Goal: Task Accomplishment & Management: Manage account settings

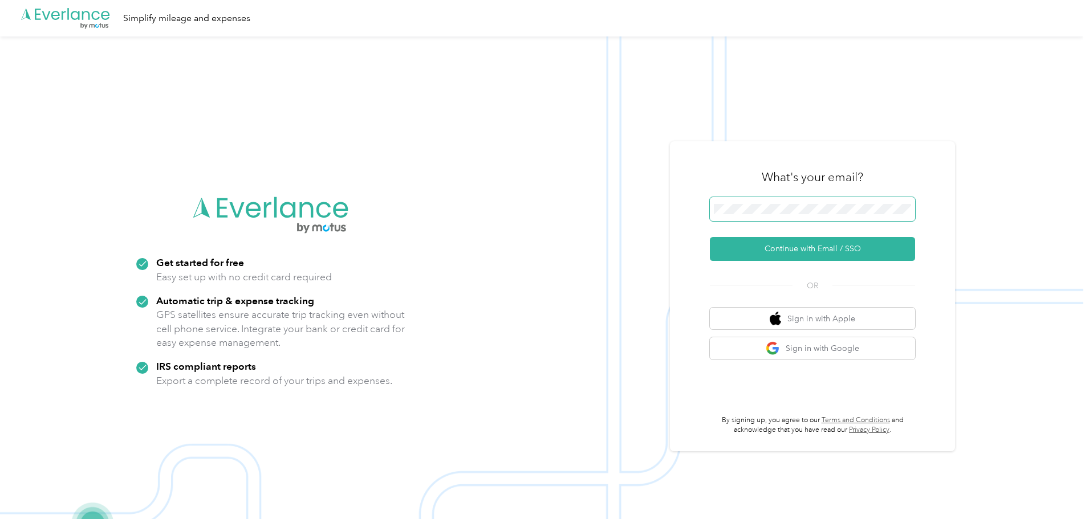
click at [809, 219] on span at bounding box center [812, 209] width 205 height 24
click at [768, 257] on button "Continue with Email / SSO" at bounding box center [812, 249] width 205 height 24
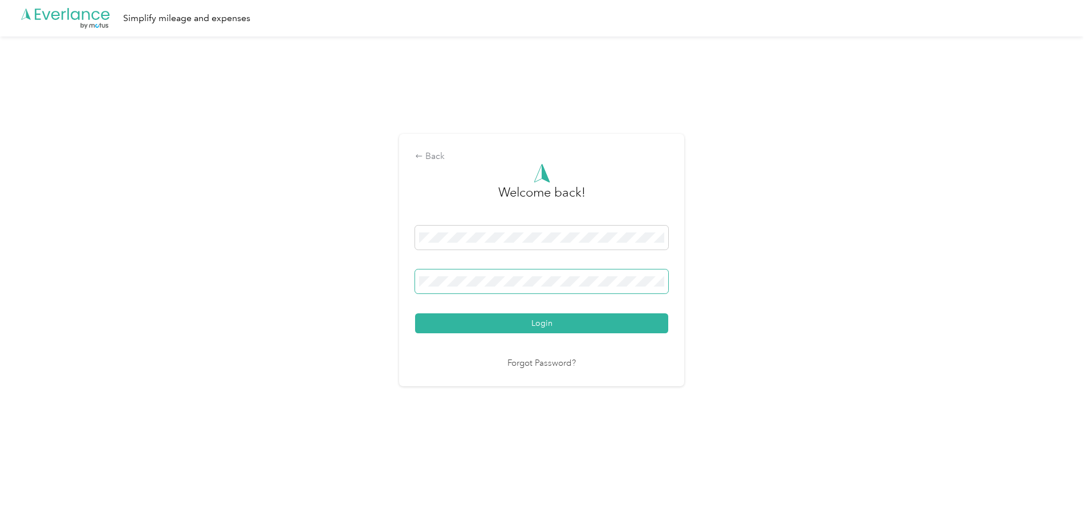
click at [517, 293] on span at bounding box center [541, 282] width 253 height 24
click at [468, 327] on button "Login" at bounding box center [541, 323] width 253 height 20
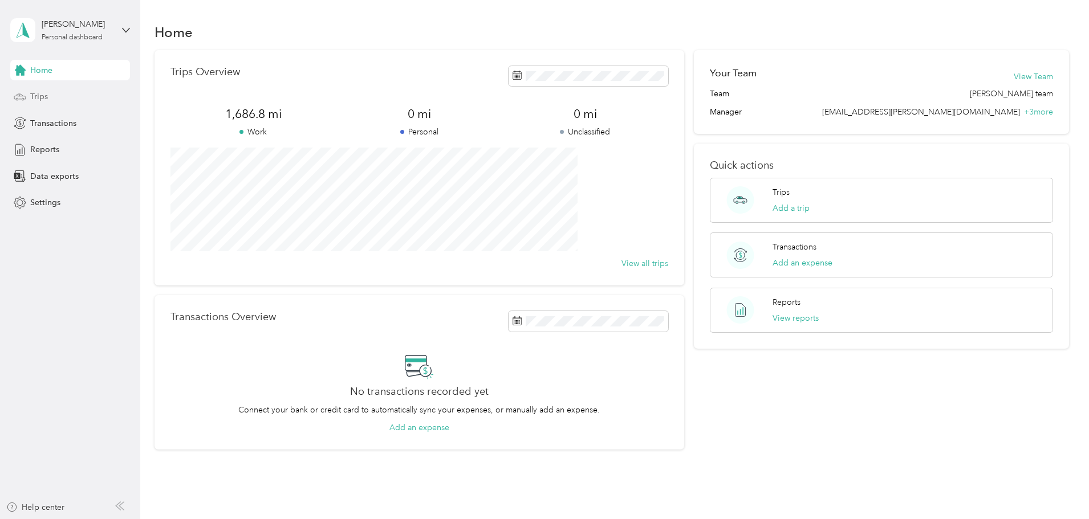
click at [43, 92] on span "Trips" at bounding box center [39, 97] width 18 height 12
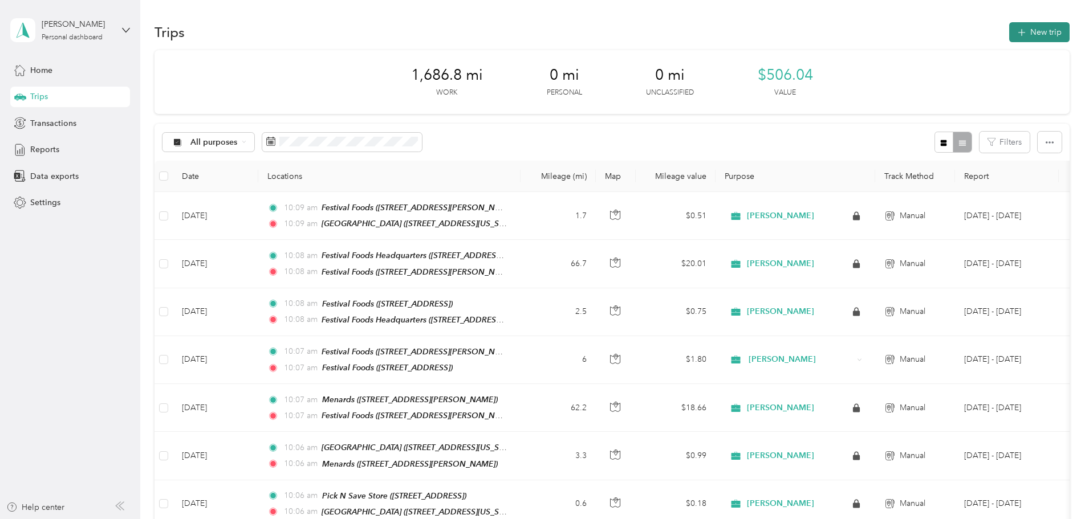
click at [1009, 22] on button "New trip" at bounding box center [1039, 32] width 60 height 20
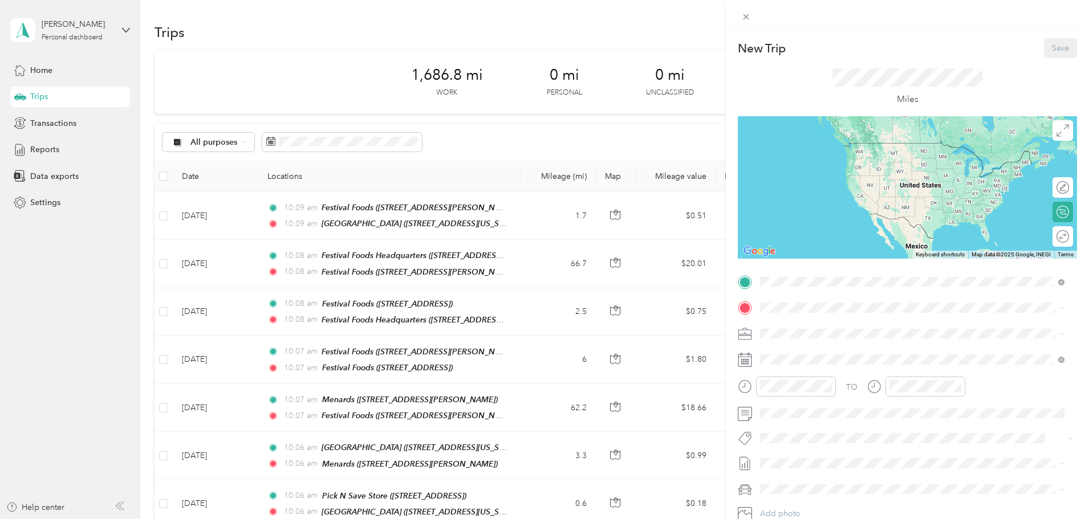
click at [821, 333] on div "North 27th Street 1914 North 27th Street, 53081, Sheboygan, Wisconsin, United S…" at bounding box center [838, 334] width 114 height 24
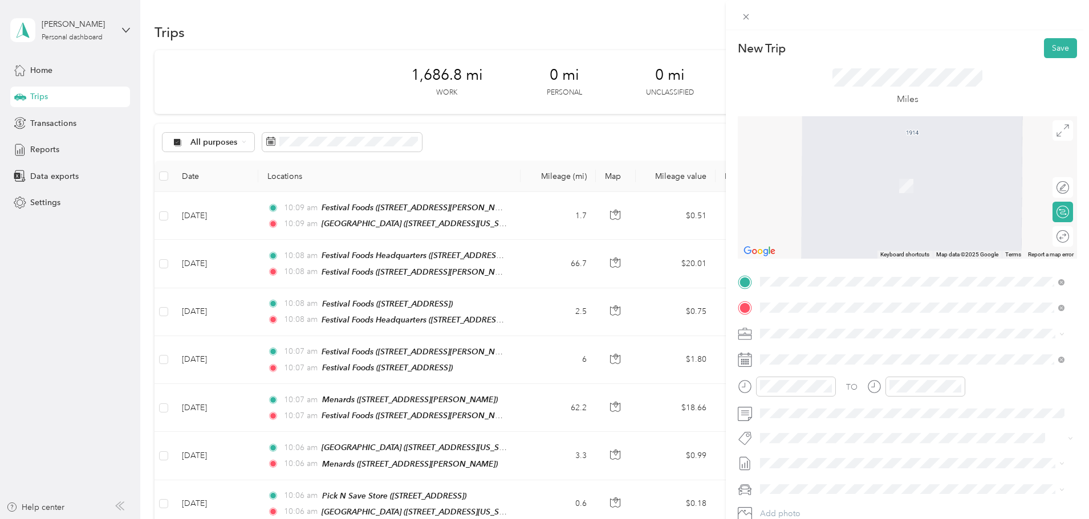
click at [833, 357] on strong "Pick N Save Store" at bounding box center [854, 355] width 67 height 10
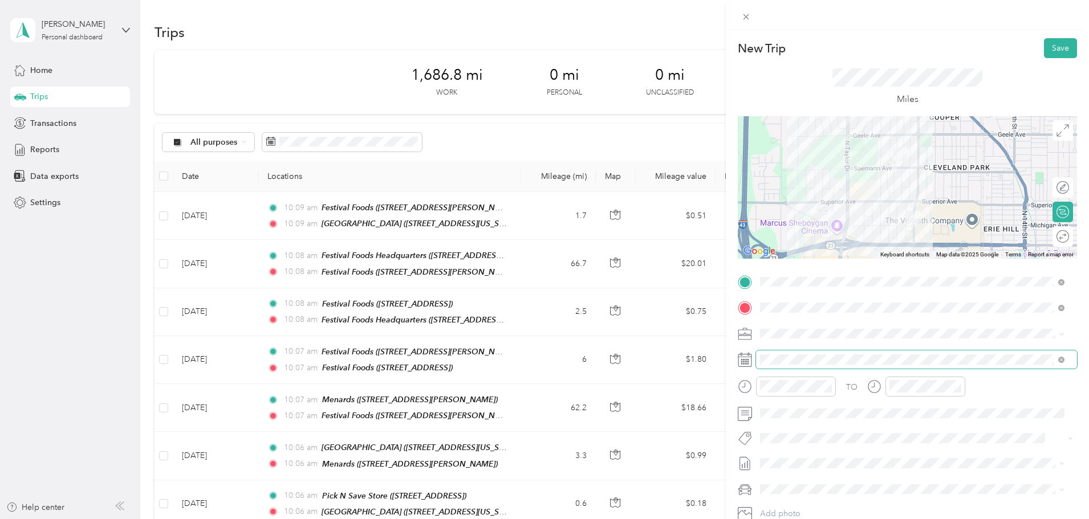
click at [805, 366] on span at bounding box center [916, 360] width 321 height 18
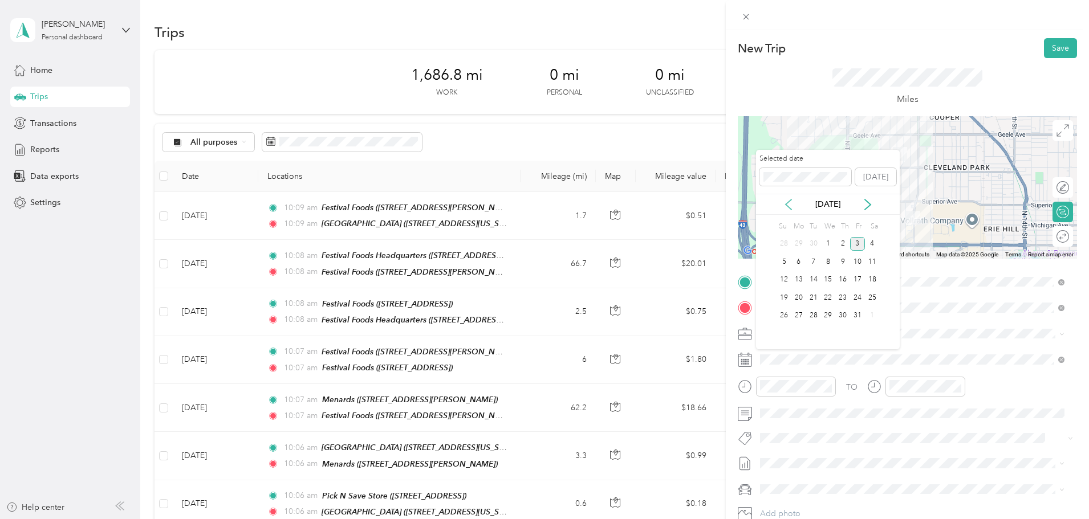
click at [790, 205] on icon at bounding box center [788, 204] width 11 height 11
click at [859, 244] on div "5" at bounding box center [857, 244] width 15 height 14
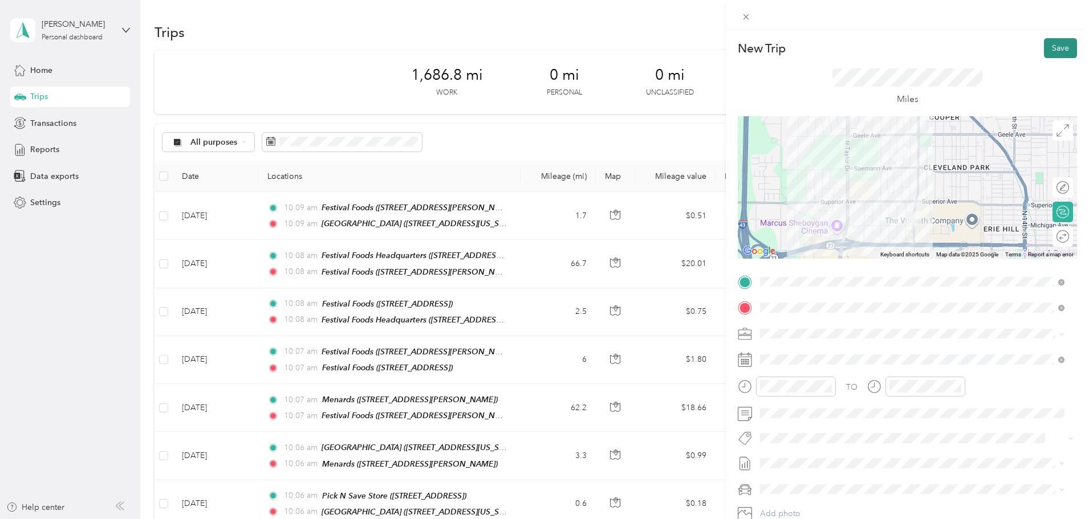
click at [1054, 51] on button "Save" at bounding box center [1060, 48] width 33 height 20
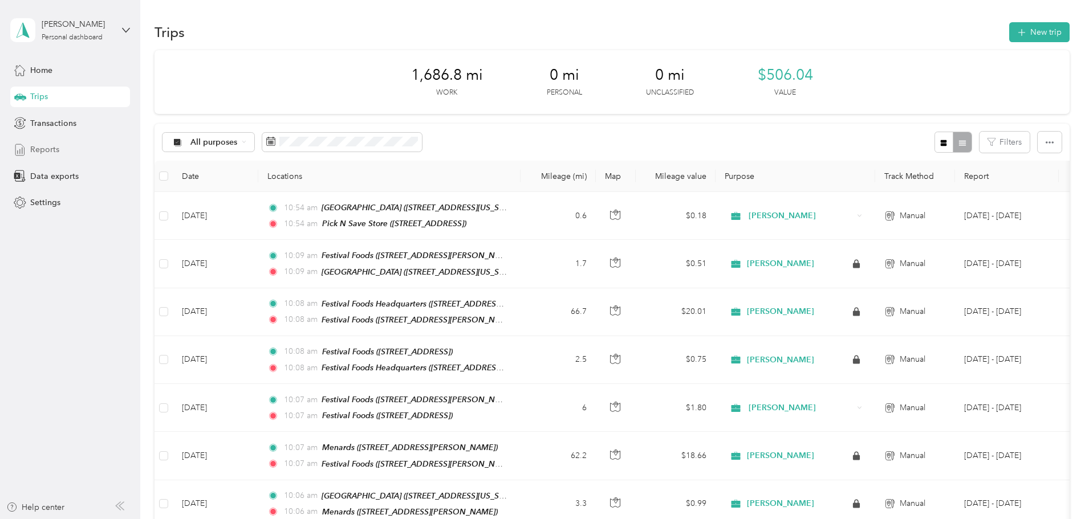
click at [47, 150] on span "Reports" at bounding box center [44, 150] width 29 height 12
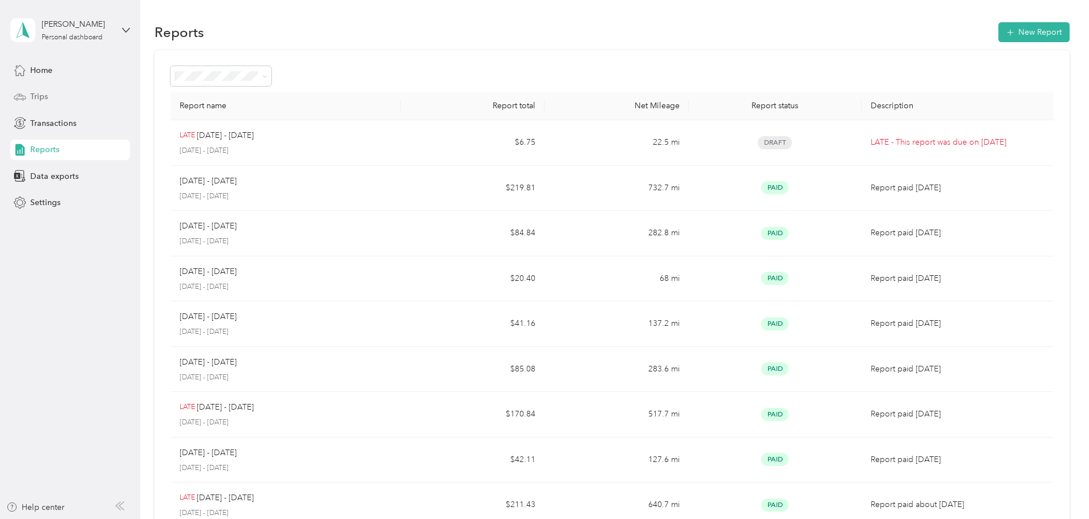
click at [61, 92] on div "Trips" at bounding box center [70, 97] width 120 height 21
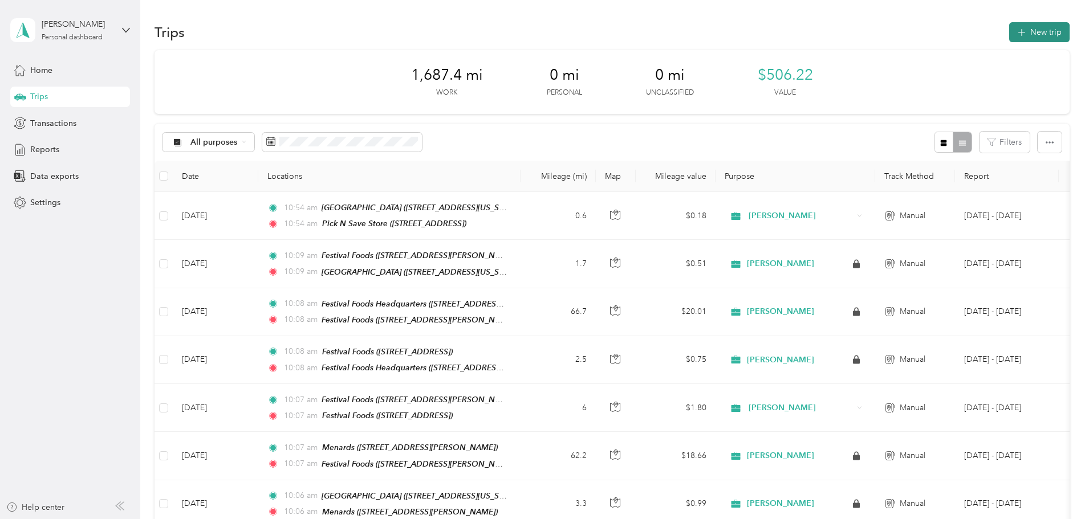
click at [1014, 31] on icon "button" at bounding box center [1020, 32] width 13 height 13
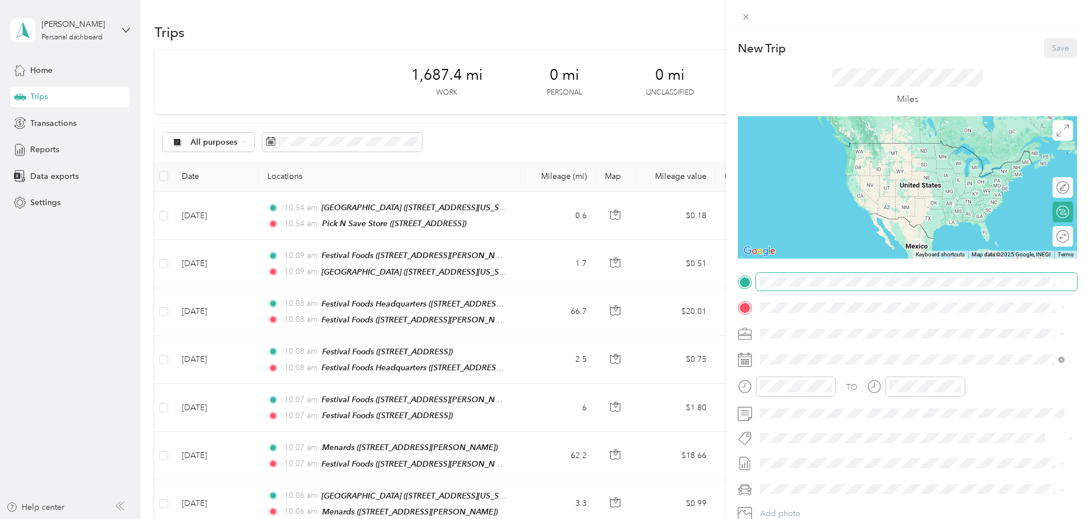
click at [810, 273] on span at bounding box center [916, 282] width 321 height 18
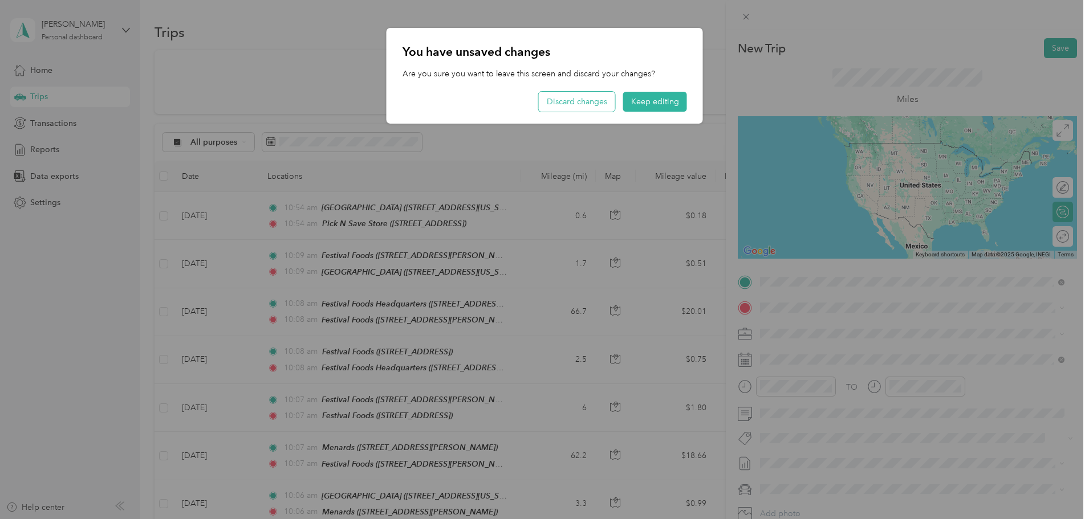
click at [607, 99] on button "Discard changes" at bounding box center [577, 102] width 76 height 20
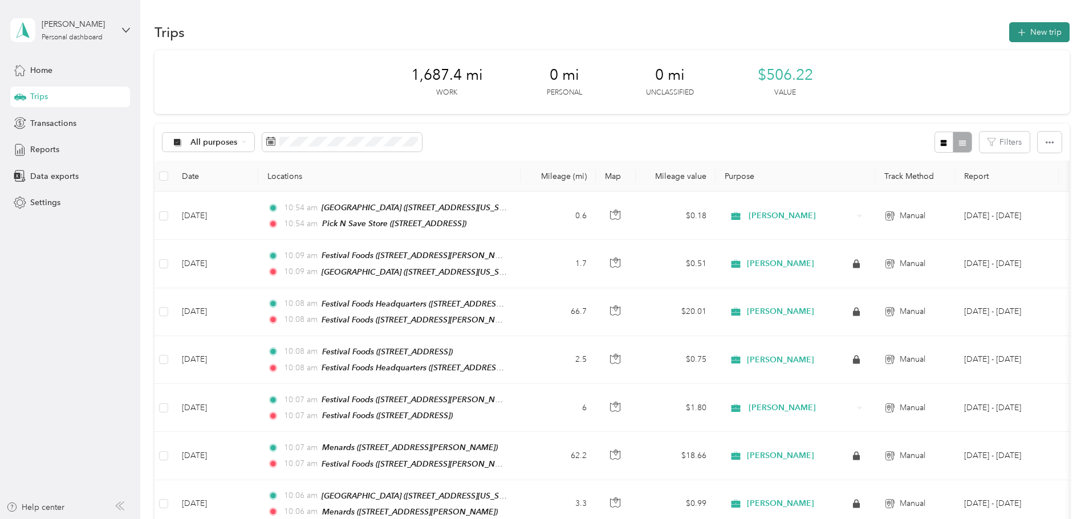
click at [1014, 33] on icon "button" at bounding box center [1020, 32] width 13 height 13
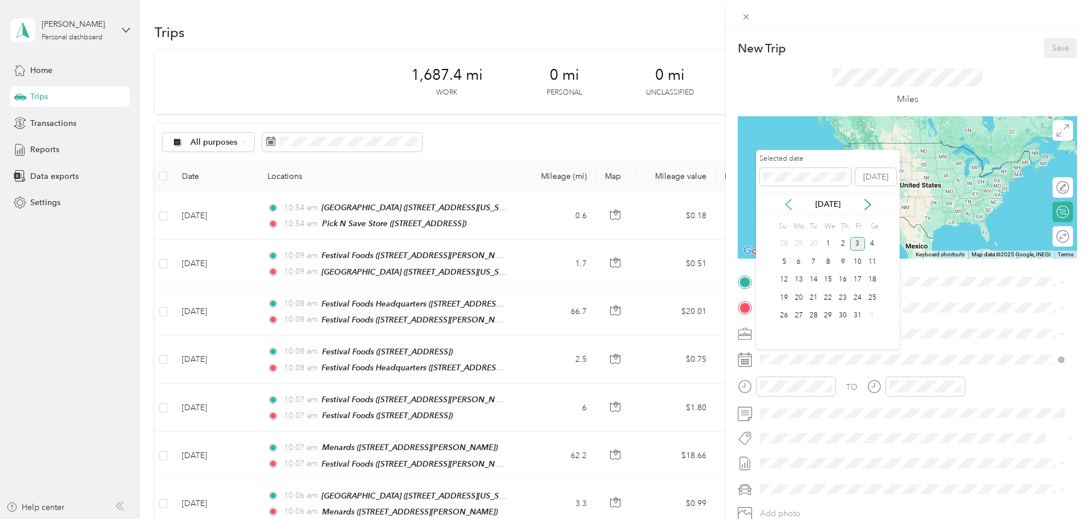
click at [793, 205] on icon at bounding box center [788, 204] width 11 height 11
click at [860, 245] on div "5" at bounding box center [857, 244] width 15 height 14
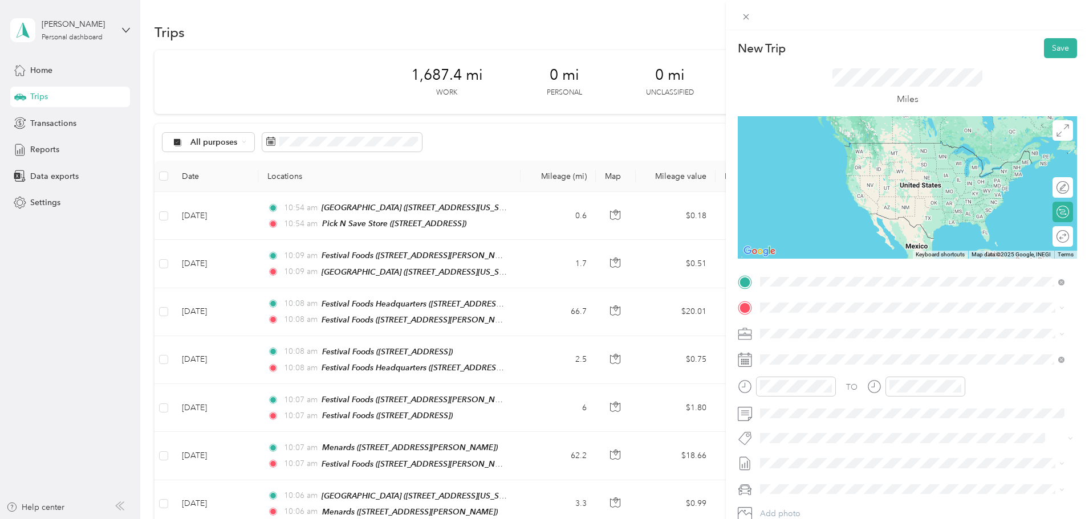
click at [829, 379] on span "1317 N 25th St, 530813168, Sheboygan, WI, USA" at bounding box center [817, 384] width 72 height 10
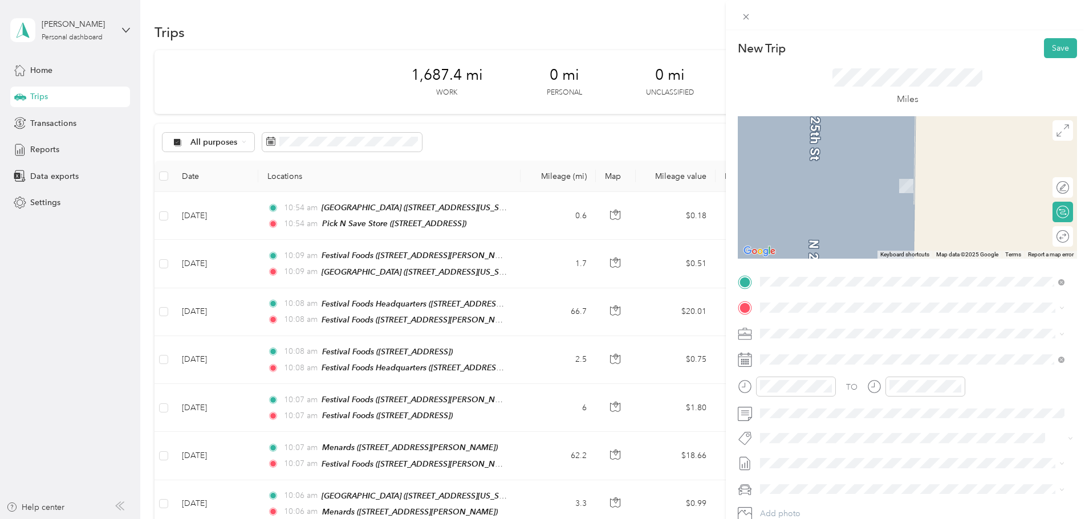
click at [784, 292] on div "TO Add photo" at bounding box center [906, 410] width 339 height 275
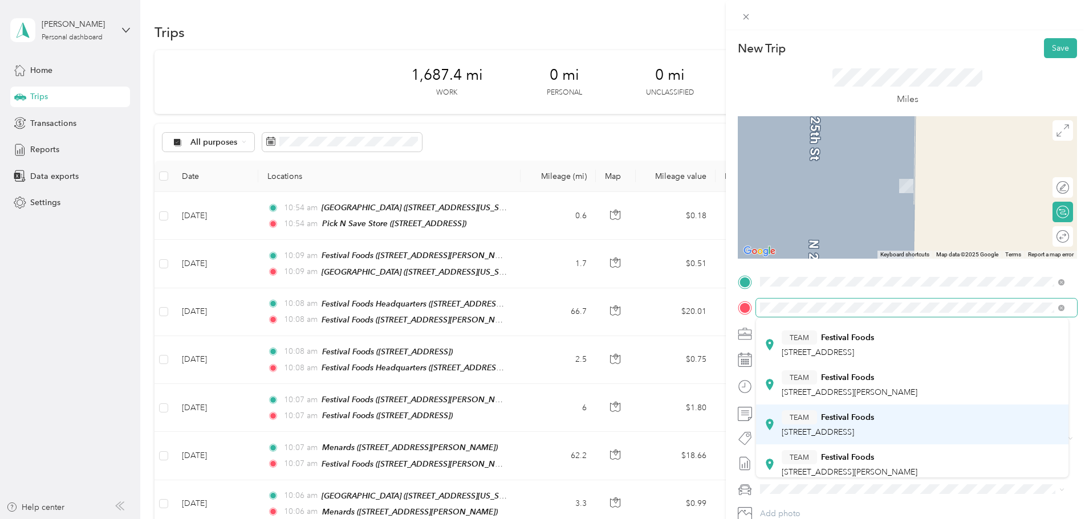
scroll to position [114, 0]
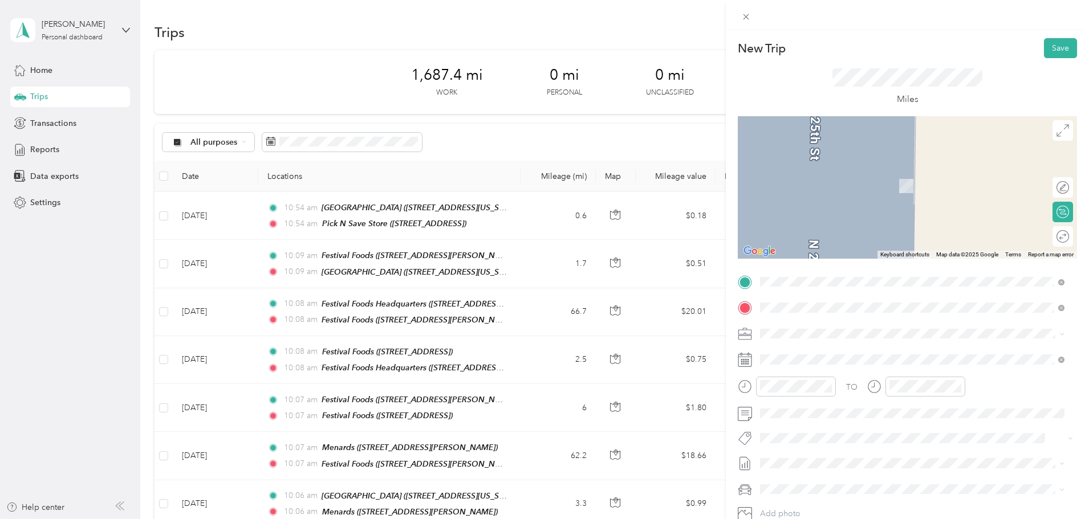
click at [880, 413] on span "2250 W Mason St, 543034707, Green Bay, WI, USA" at bounding box center [849, 415] width 136 height 10
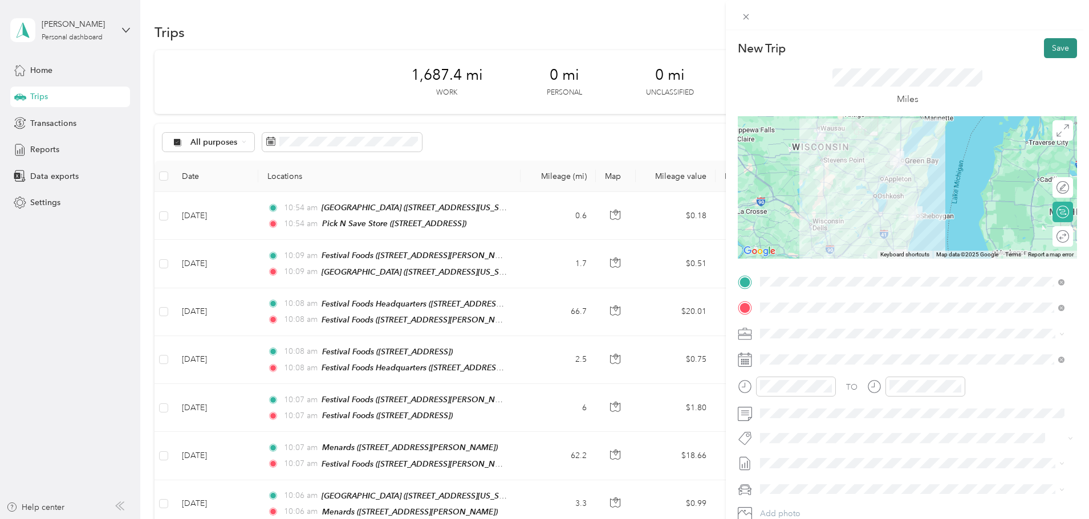
click at [1050, 46] on button "Save" at bounding box center [1060, 48] width 33 height 20
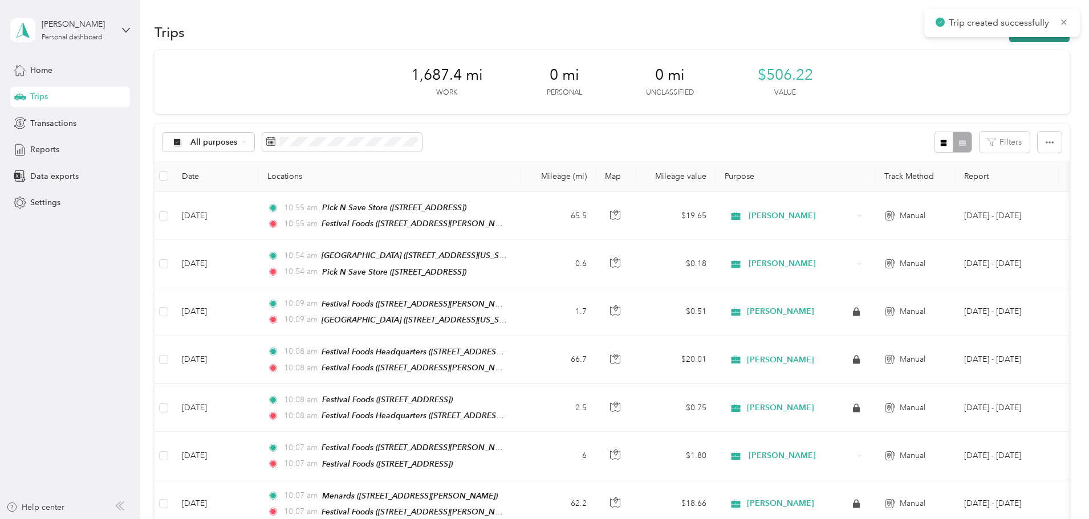
click at [1009, 39] on button "New trip" at bounding box center [1039, 32] width 60 height 20
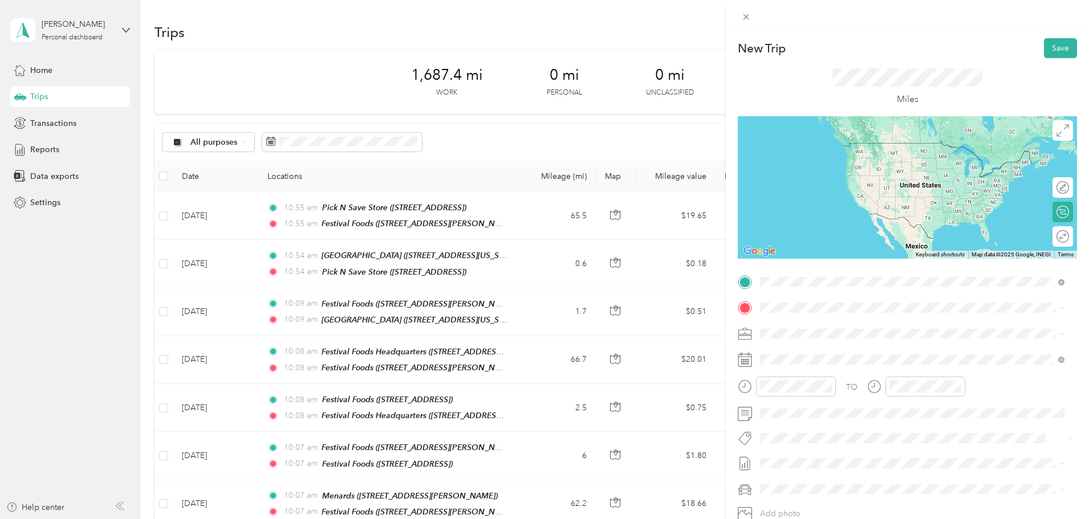
click at [878, 384] on div "TEAM Festival Foods 2250 W Mason St, 543034707, Green Bay, WI, USA" at bounding box center [849, 382] width 136 height 28
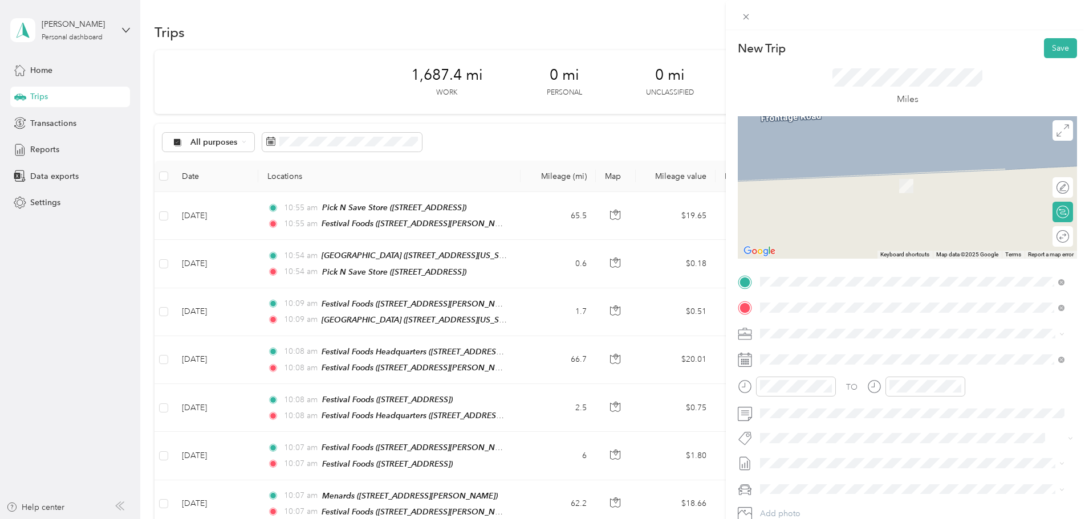
click at [878, 343] on li "Festival Foods Headquarters 1724 Lawrence Drive, 54115, De Pere, Wisconsin, Uni…" at bounding box center [912, 360] width 312 height 36
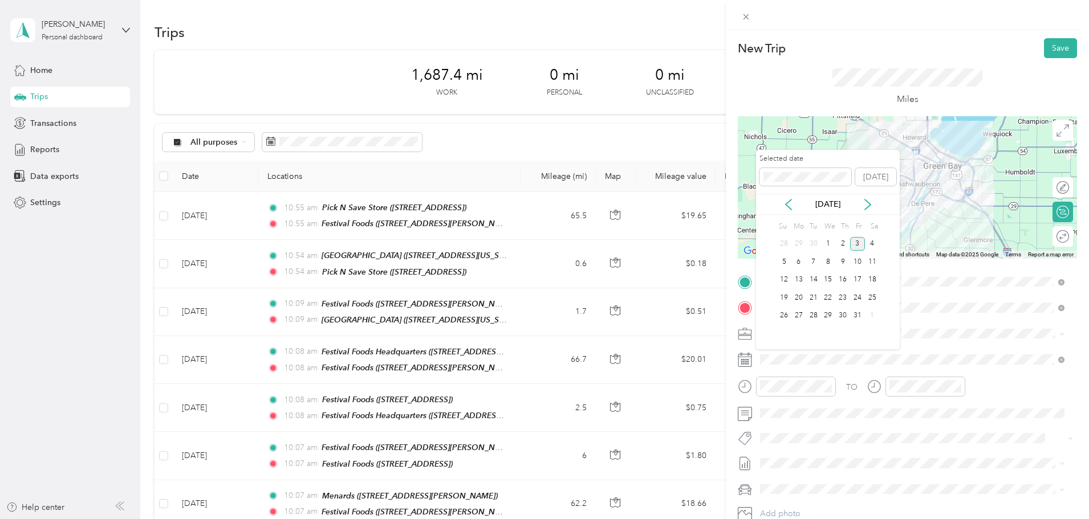
click at [788, 195] on div "Oct 2025" at bounding box center [828, 204] width 144 height 21
click at [789, 209] on icon at bounding box center [788, 204] width 11 height 11
click at [859, 243] on div "5" at bounding box center [857, 244] width 15 height 14
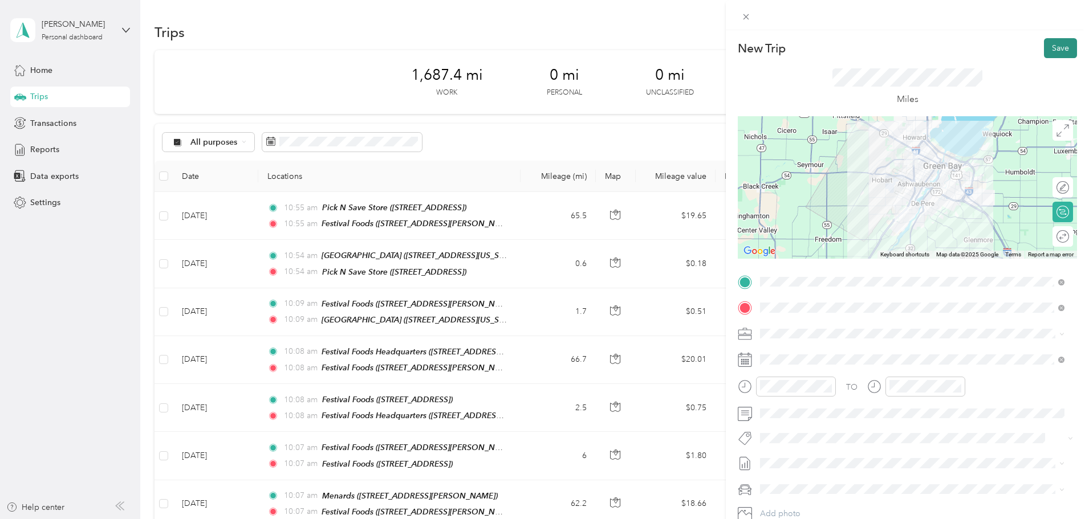
click at [1044, 49] on button "Save" at bounding box center [1060, 48] width 33 height 20
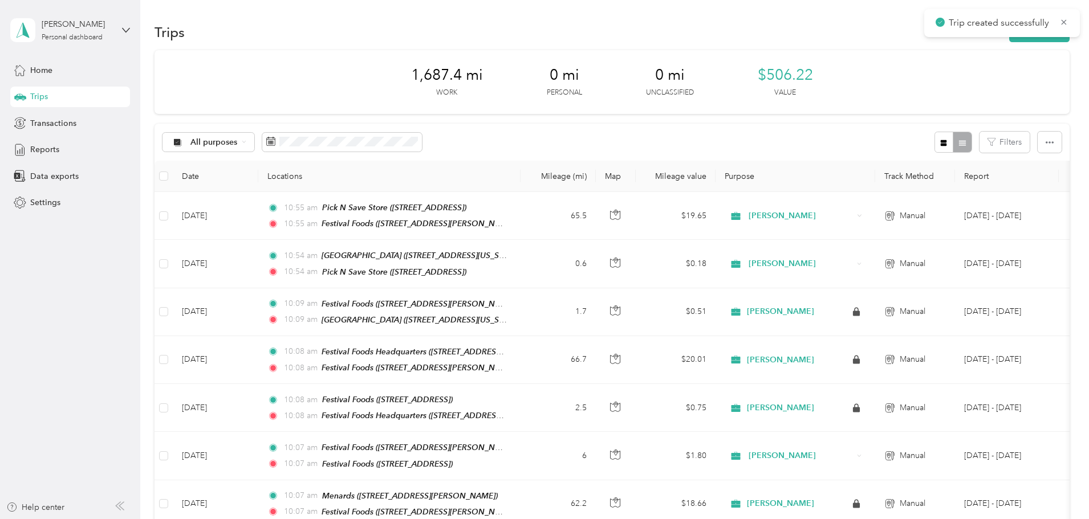
click at [964, 36] on div "Trip created successfully" at bounding box center [1002, 23] width 156 height 28
click at [1009, 40] on button "New trip" at bounding box center [1039, 32] width 60 height 20
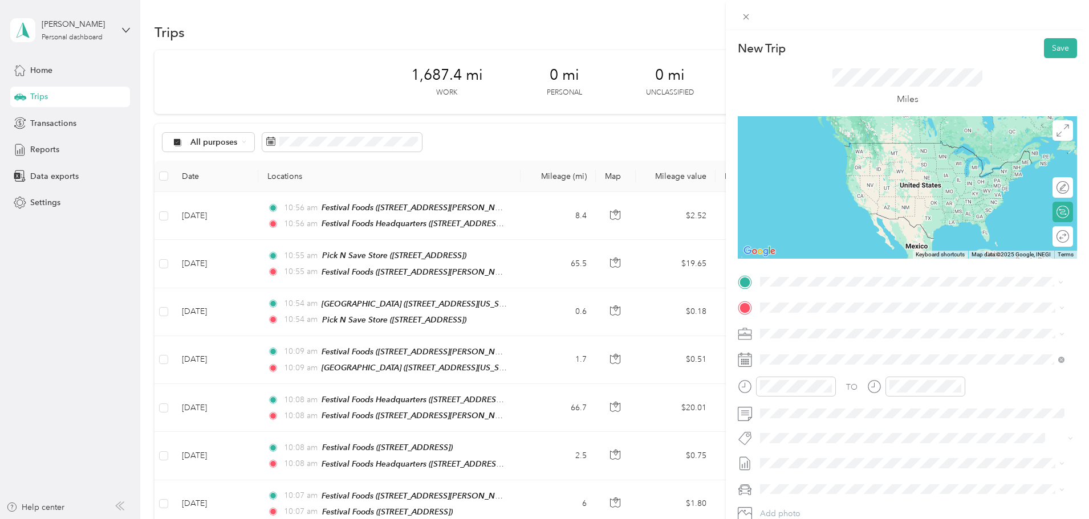
click at [959, 336] on span "1724 Lawrence Drive, 54115, De Pere, Wisconsin, United States" at bounding box center [869, 340] width 177 height 10
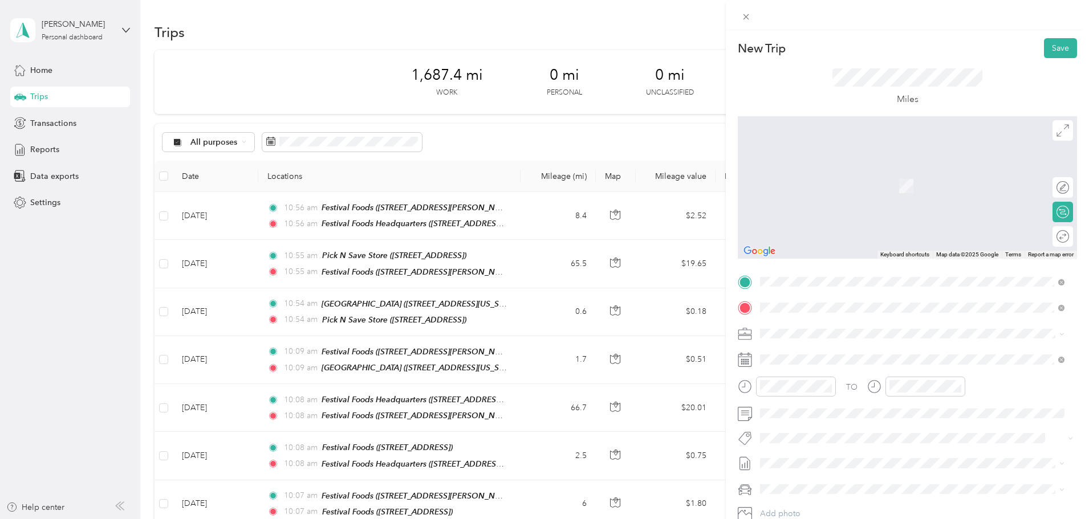
click at [855, 361] on div "TEAM Festival Foods 595 S Taylor Dr, 530814234, Sheboygan, WI, USA" at bounding box center [849, 362] width 136 height 28
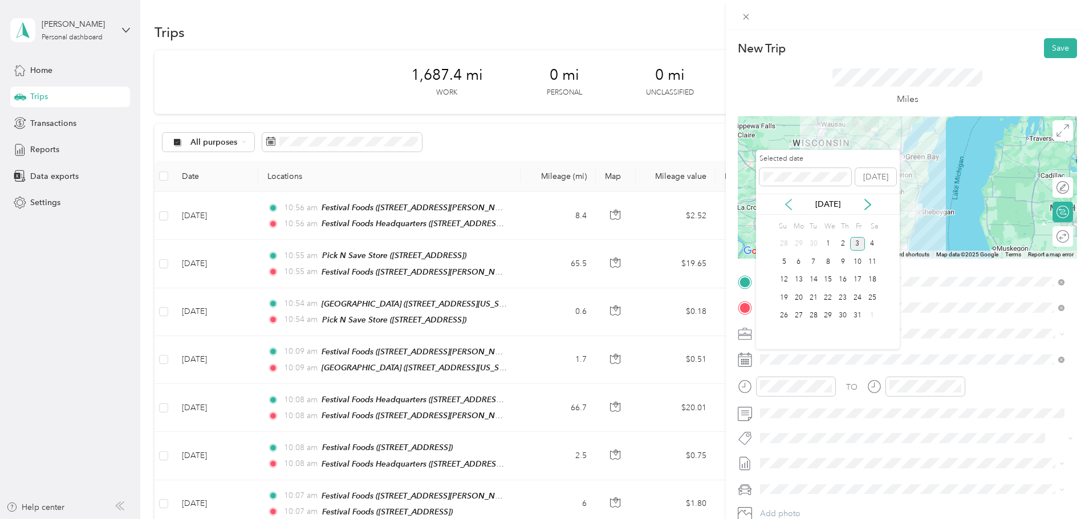
click at [786, 203] on icon at bounding box center [788, 204] width 11 height 11
click at [862, 242] on div "5" at bounding box center [857, 244] width 15 height 14
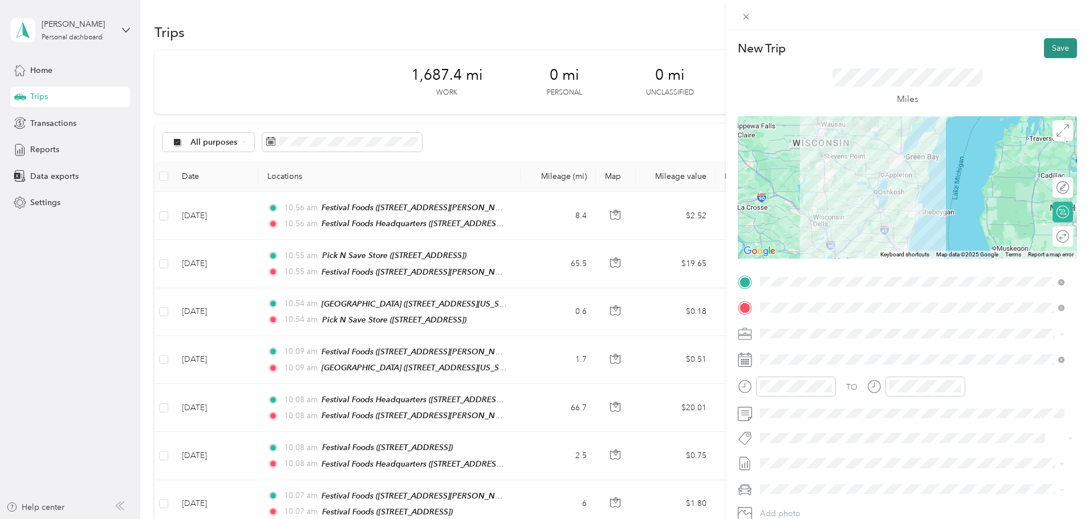
click at [1057, 45] on button "Save" at bounding box center [1060, 48] width 33 height 20
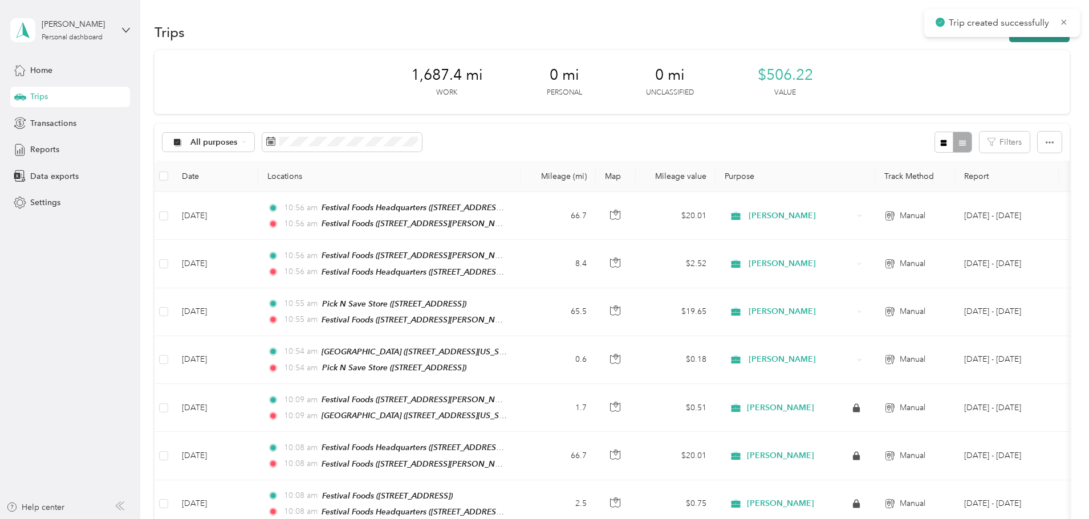
click at [1009, 40] on button "New trip" at bounding box center [1039, 32] width 60 height 20
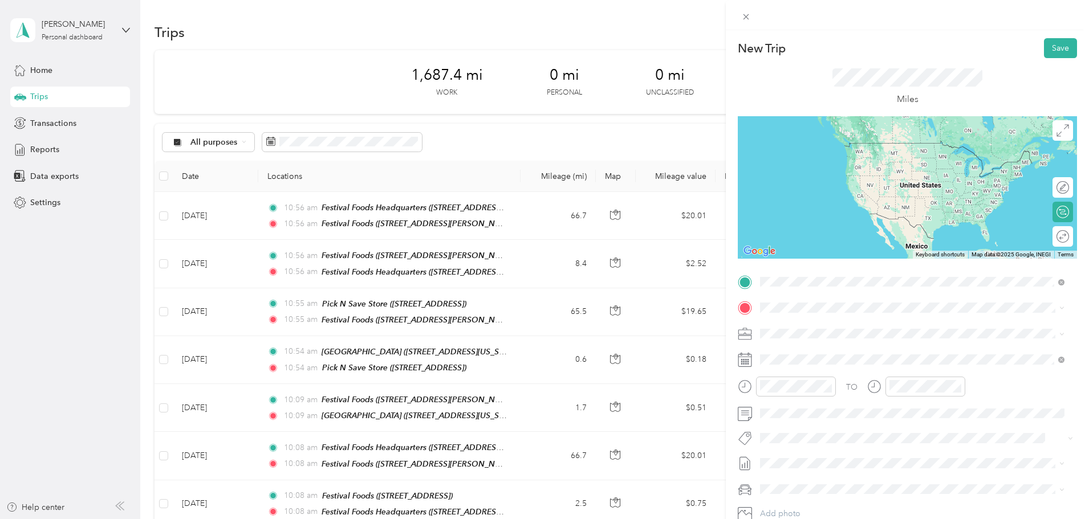
click at [835, 335] on div "TEAM Festival Foods 595 S Taylor Dr, 530814234, Sheboygan, WI, USA" at bounding box center [849, 336] width 136 height 28
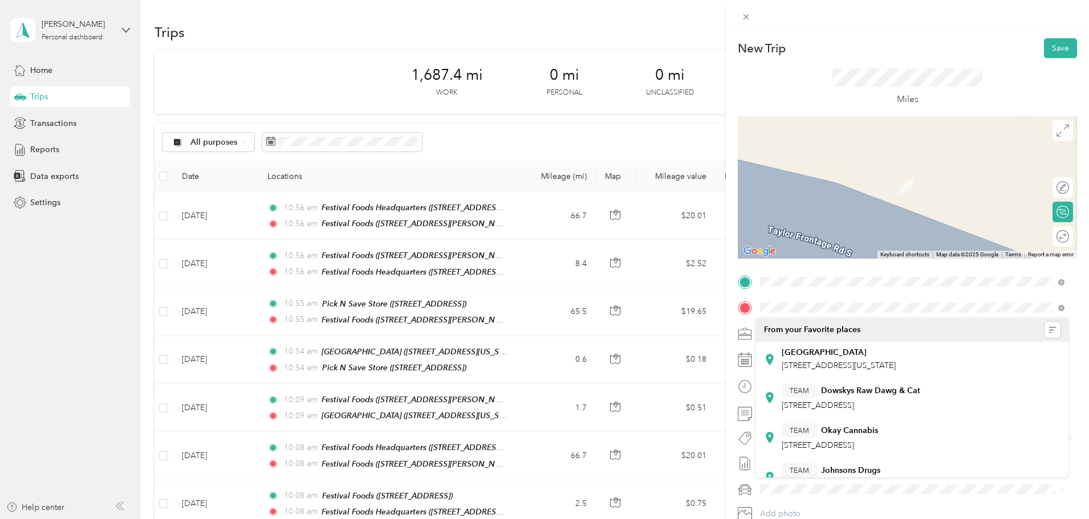
click at [821, 355] on strong "North 27th Street" at bounding box center [823, 353] width 85 height 10
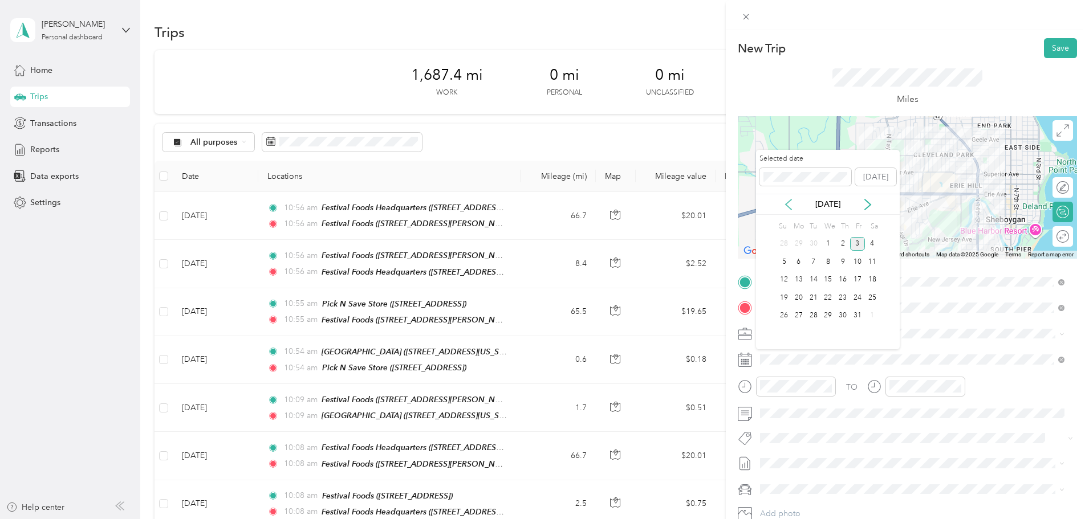
click at [787, 202] on icon at bounding box center [788, 204] width 11 height 11
click at [861, 246] on div "5" at bounding box center [857, 244] width 15 height 14
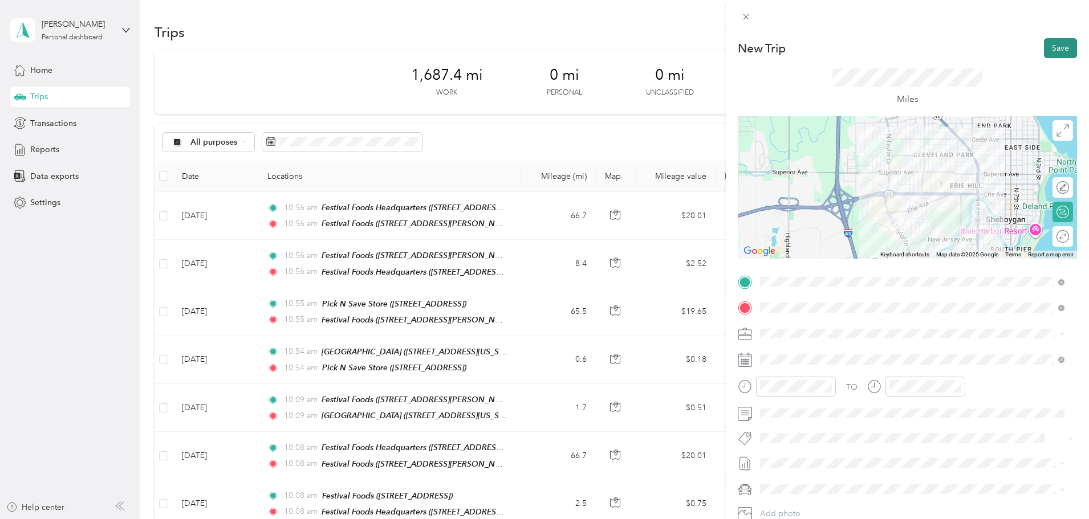
click at [1044, 50] on button "Save" at bounding box center [1060, 48] width 33 height 20
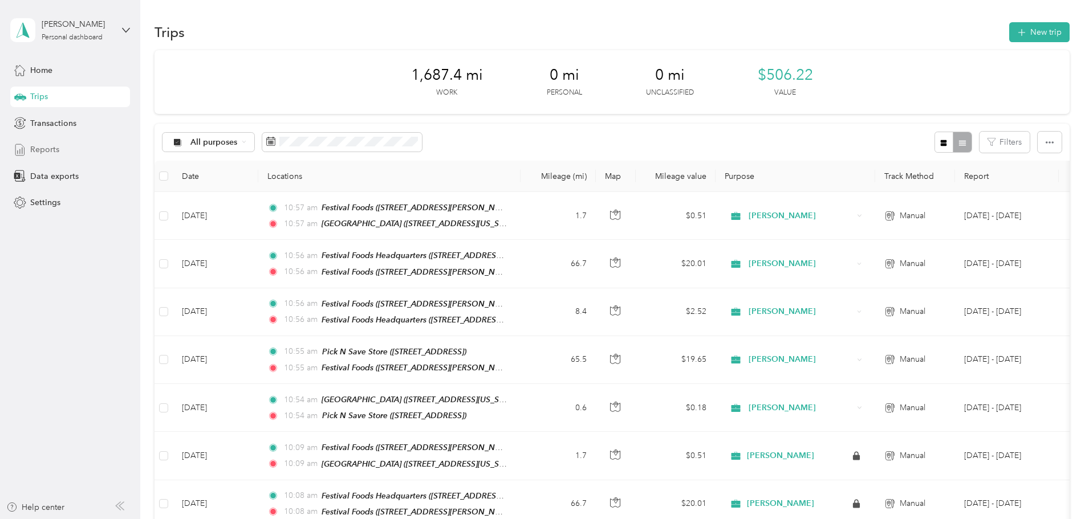
click at [47, 152] on span "Reports" at bounding box center [44, 150] width 29 height 12
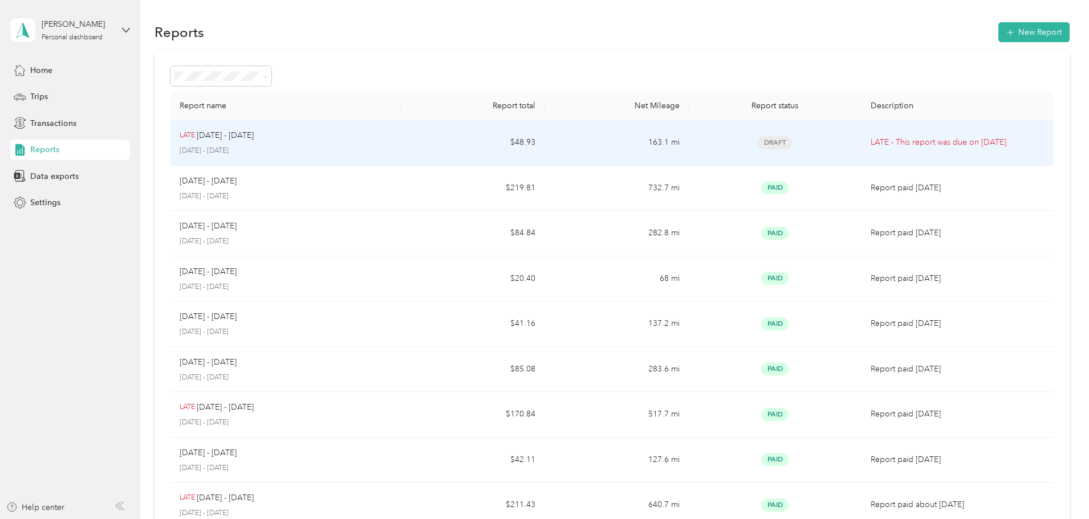
click at [392, 133] on div "LATE Sep 1 - 15, 2025" at bounding box center [286, 135] width 212 height 13
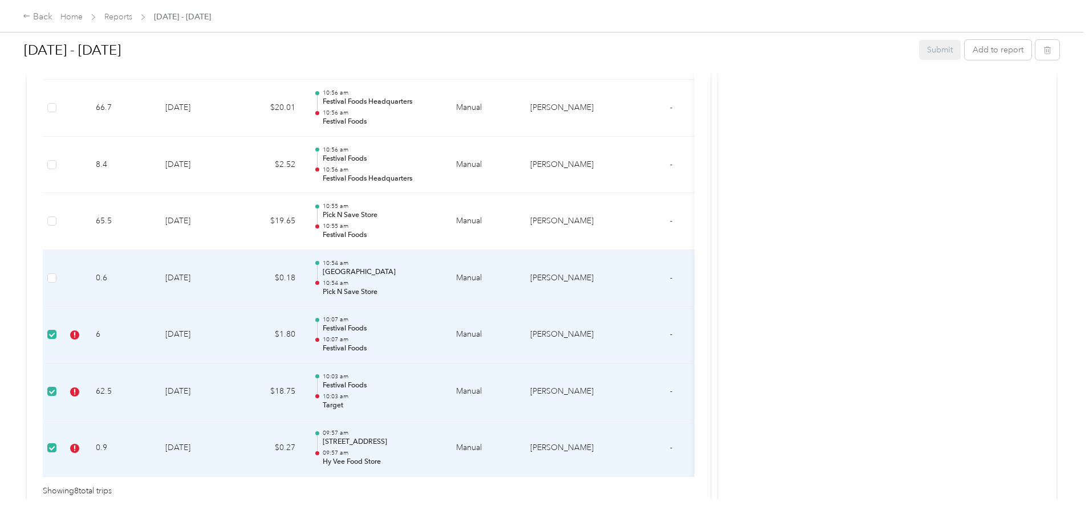
scroll to position [508, 0]
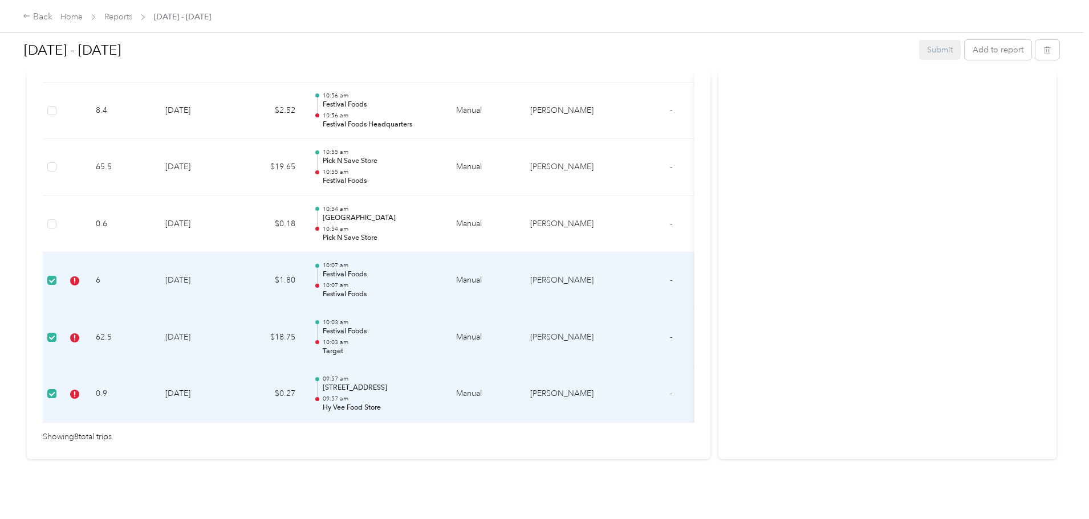
click at [849, 214] on div "Activity and Comments" at bounding box center [887, 27] width 338 height 863
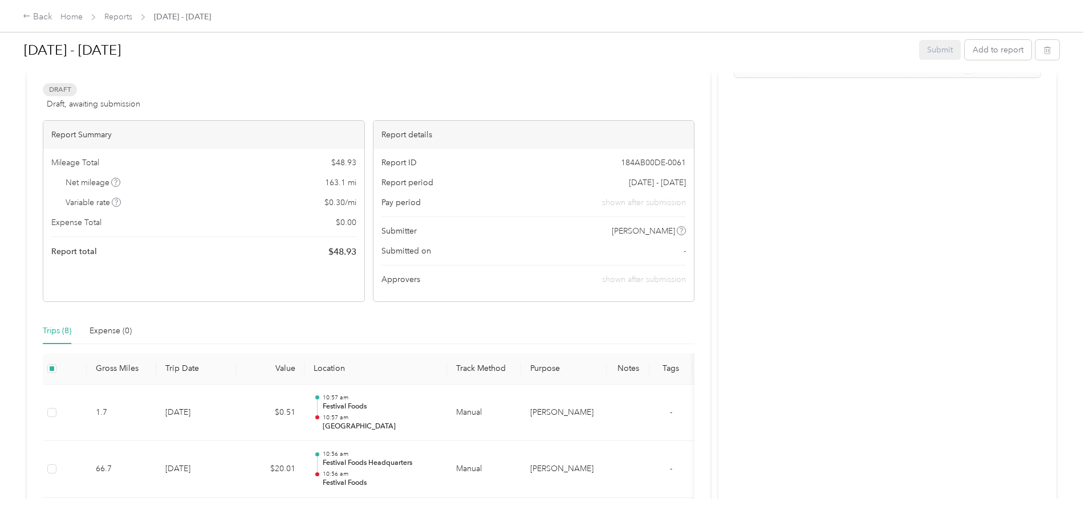
scroll to position [0, 0]
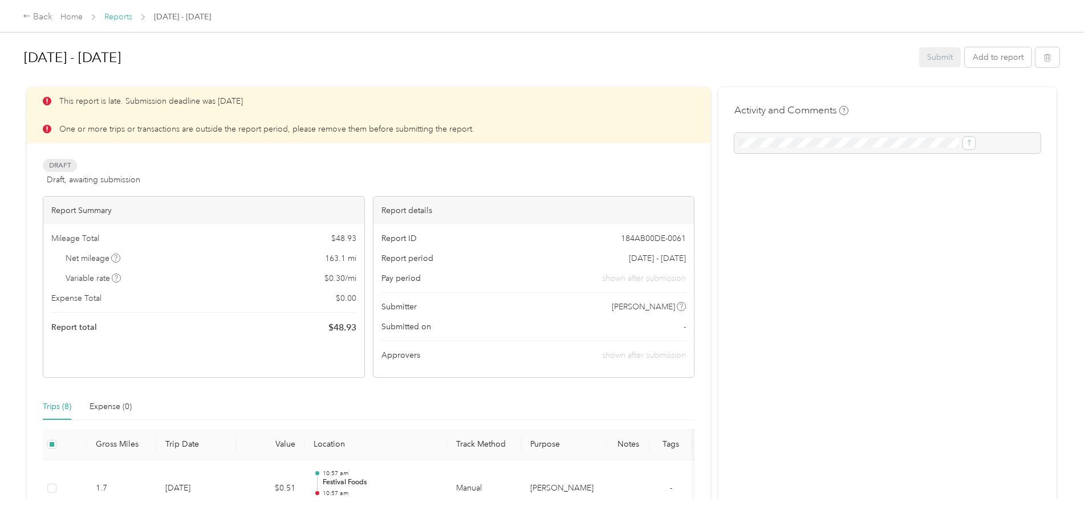
click at [132, 21] on link "Reports" at bounding box center [118, 17] width 28 height 10
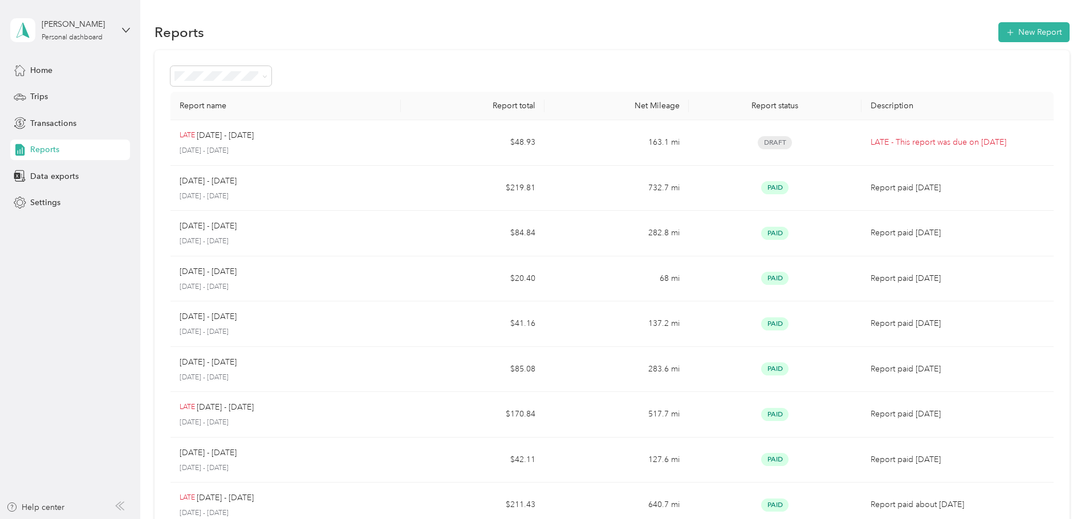
click at [39, 157] on div "Reports" at bounding box center [70, 150] width 120 height 21
click at [55, 91] on div "Trips" at bounding box center [70, 97] width 120 height 21
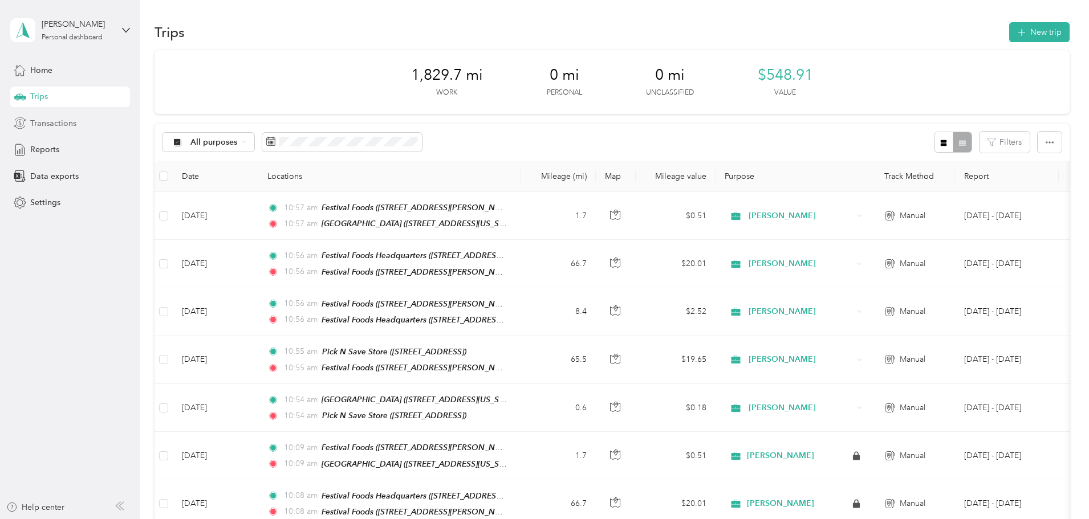
click at [54, 127] on span "Transactions" at bounding box center [53, 123] width 46 height 12
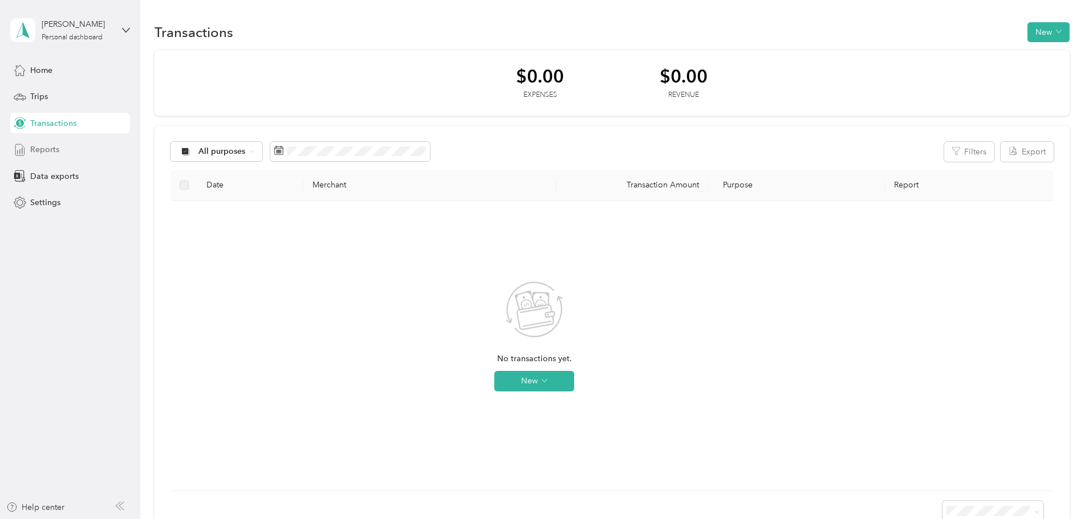
click at [50, 149] on span "Reports" at bounding box center [44, 150] width 29 height 12
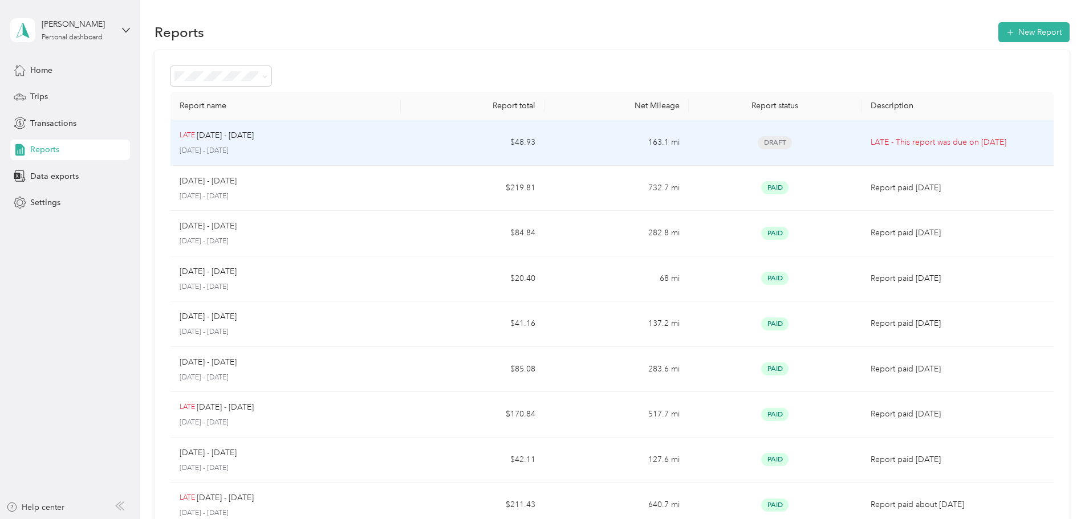
click at [340, 139] on div "LATE Sep 1 - 15, 2025" at bounding box center [286, 135] width 212 height 13
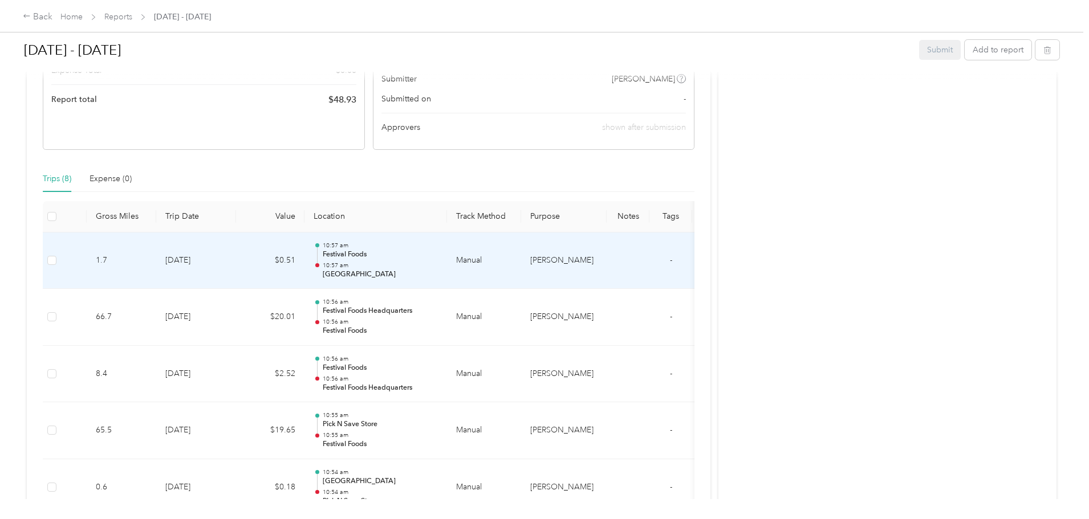
scroll to position [399, 0]
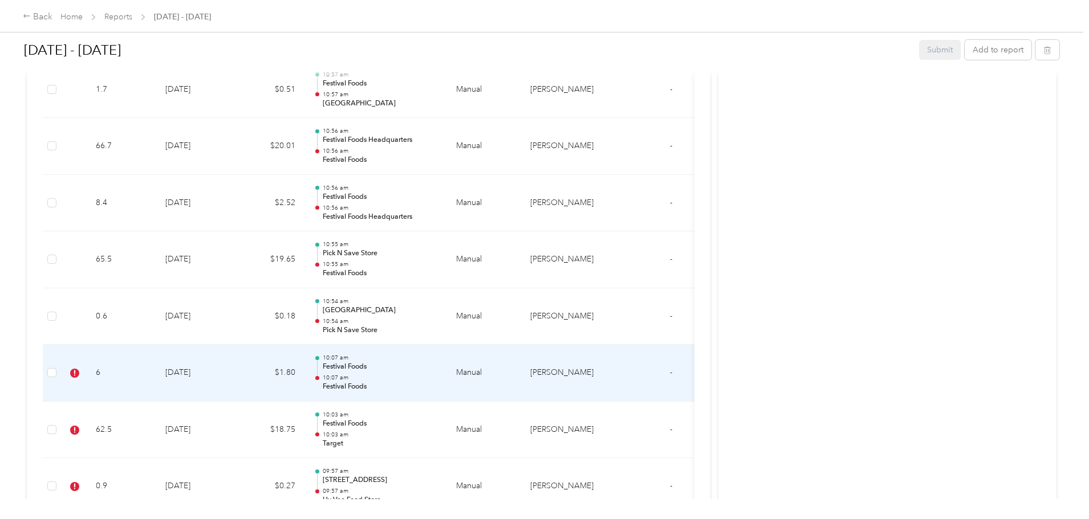
click at [156, 379] on td "6" at bounding box center [122, 373] width 70 height 57
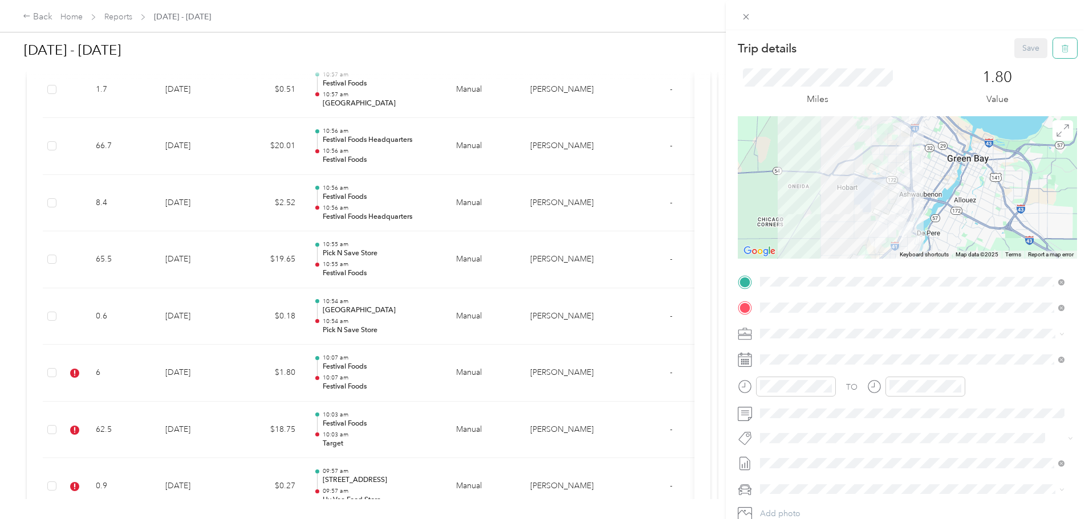
click at [1061, 46] on icon "button" at bounding box center [1064, 48] width 7 height 7
click at [1017, 66] on button "Yes" at bounding box center [1023, 62] width 22 height 18
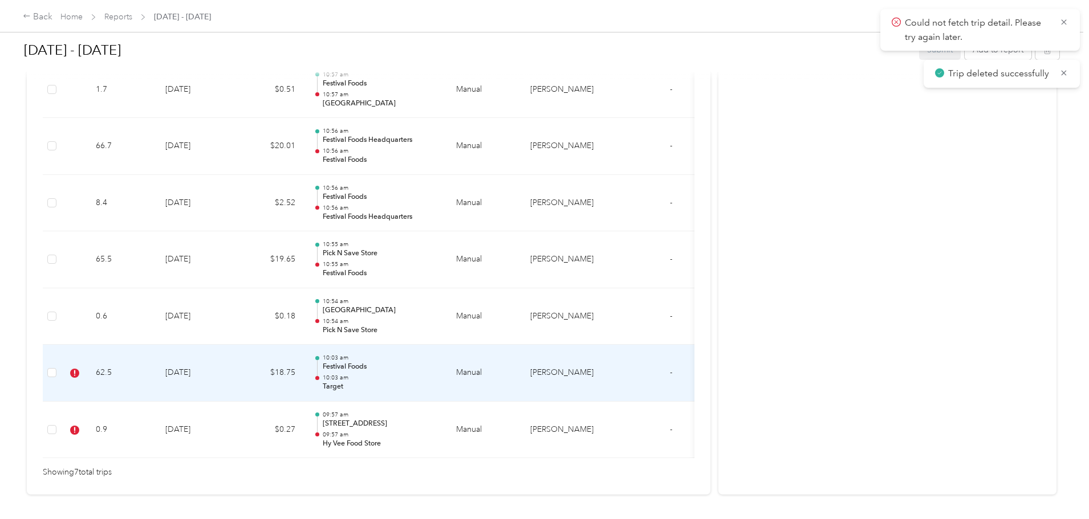
click at [236, 372] on td "8-22-2025" at bounding box center [196, 373] width 80 height 57
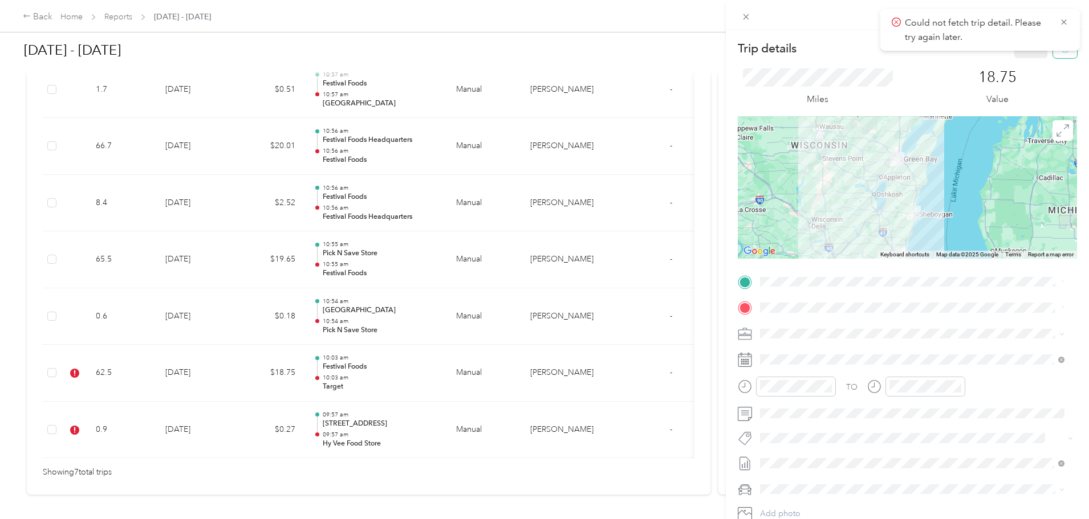
click at [1057, 58] on button "button" at bounding box center [1065, 48] width 24 height 20
click at [1065, 25] on icon at bounding box center [1063, 22] width 9 height 10
click at [1061, 50] on icon "button" at bounding box center [1065, 48] width 8 height 8
click at [1025, 66] on button "Yes" at bounding box center [1023, 62] width 22 height 18
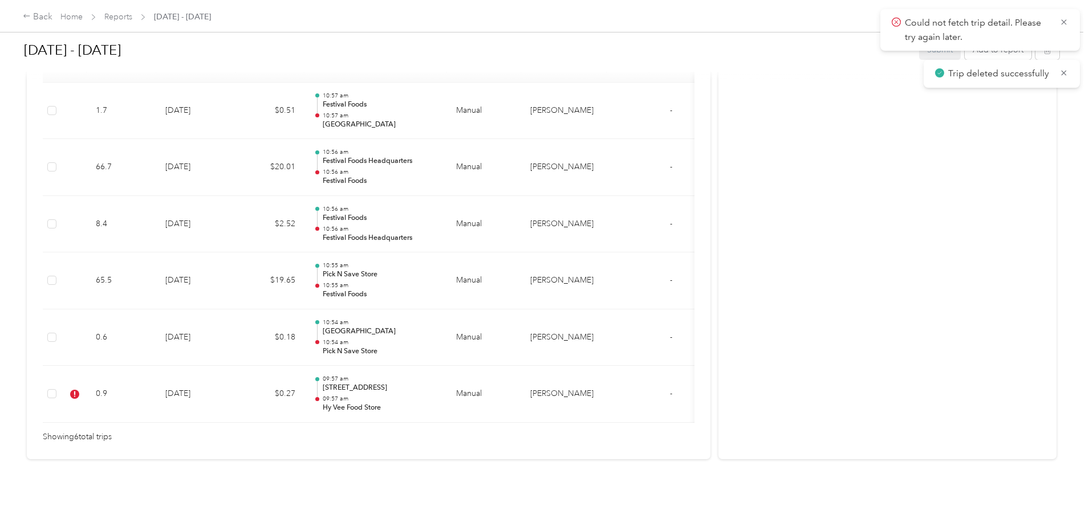
scroll to position [395, 0]
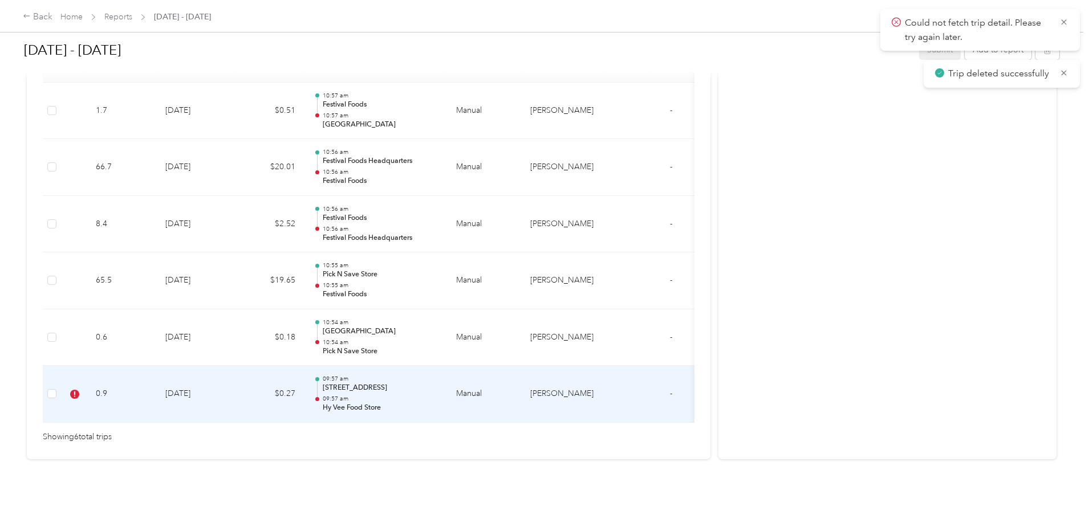
click at [236, 373] on td "8-18-2025" at bounding box center [196, 394] width 80 height 57
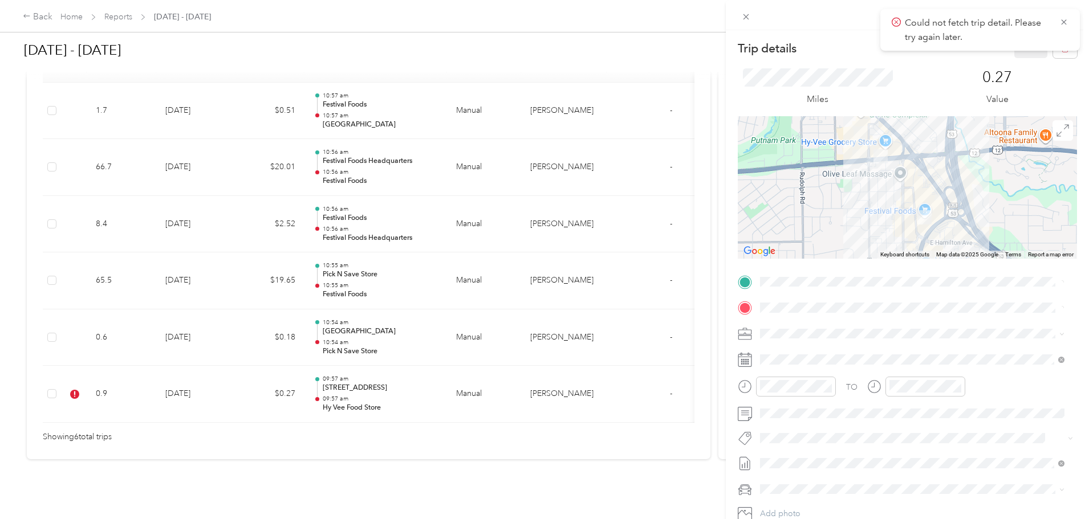
click at [1056, 59] on div "Miles 0.27 Value" at bounding box center [906, 87] width 339 height 58
click at [1057, 57] on button "button" at bounding box center [1065, 48] width 24 height 20
click at [1025, 65] on button "Yes" at bounding box center [1023, 62] width 22 height 18
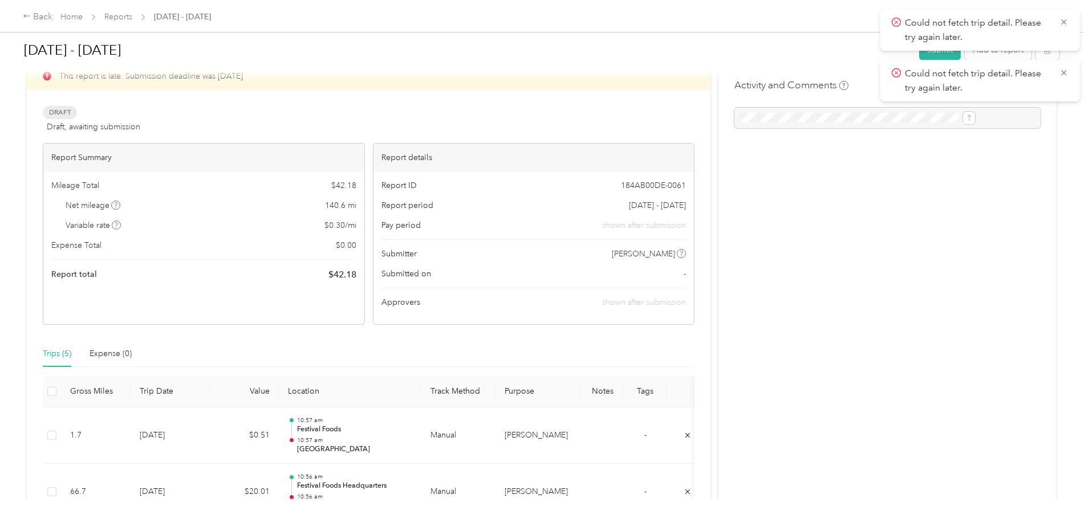
scroll to position [0, 0]
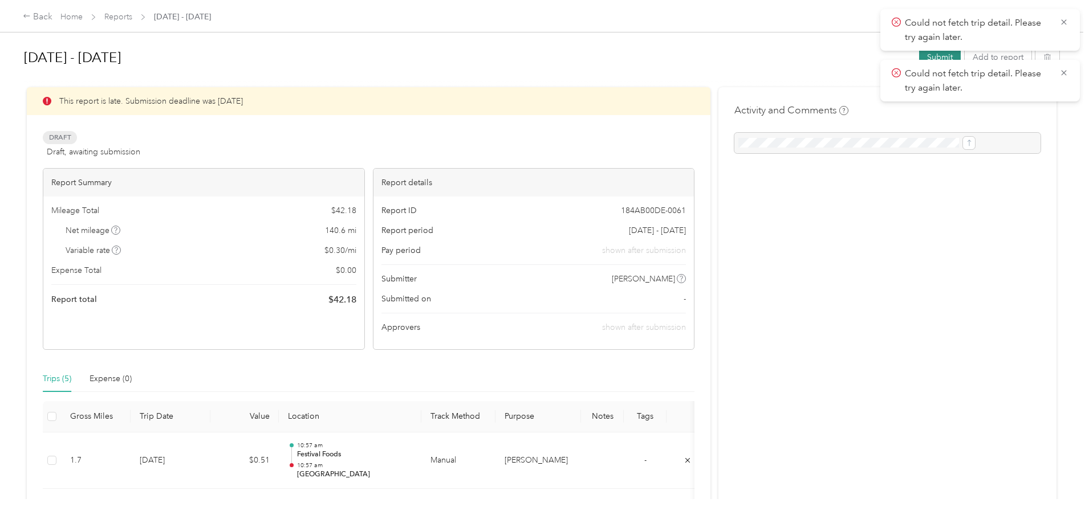
click at [919, 56] on button "Submit" at bounding box center [940, 57] width 42 height 20
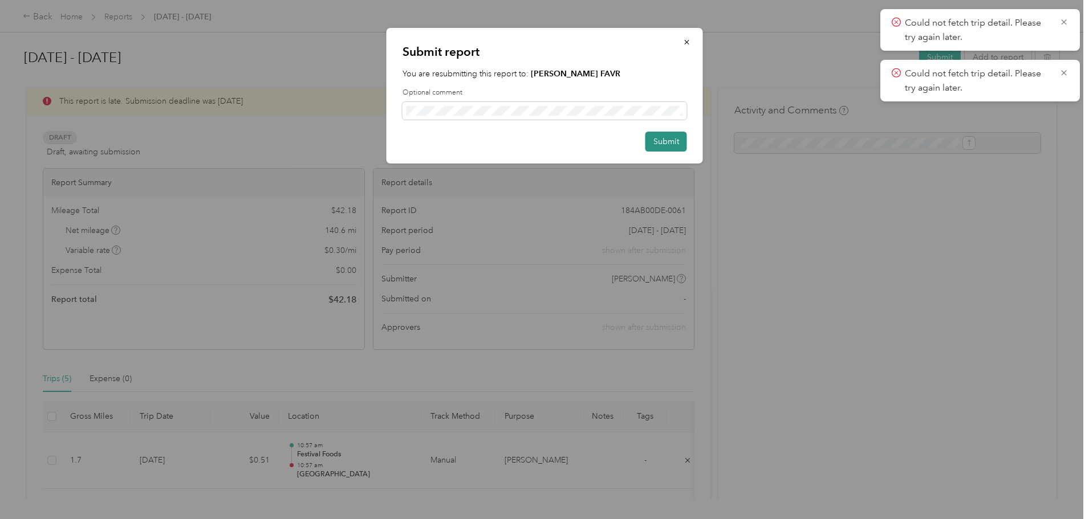
click at [668, 147] on button "Submit" at bounding box center [666, 142] width 42 height 20
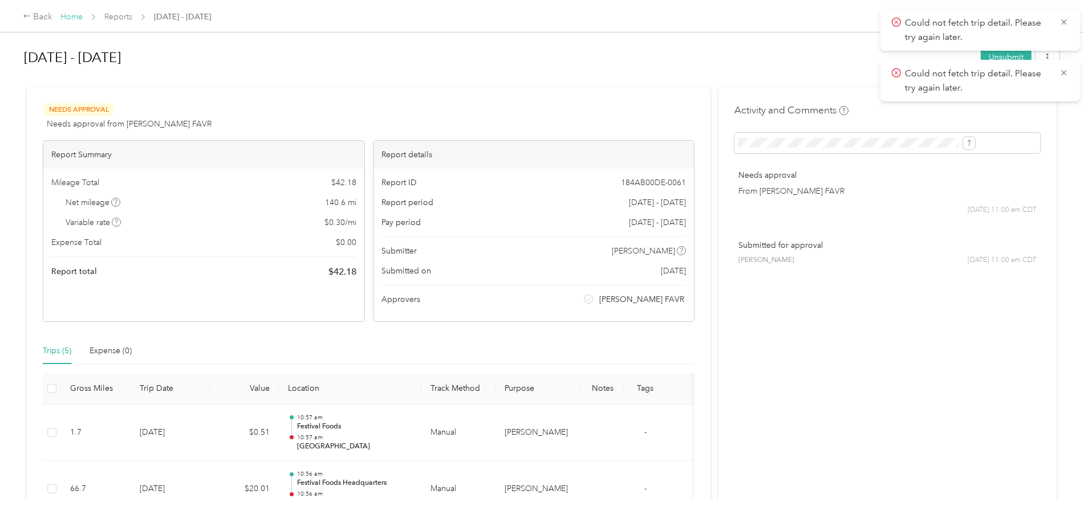
click at [83, 18] on link "Home" at bounding box center [71, 17] width 22 height 10
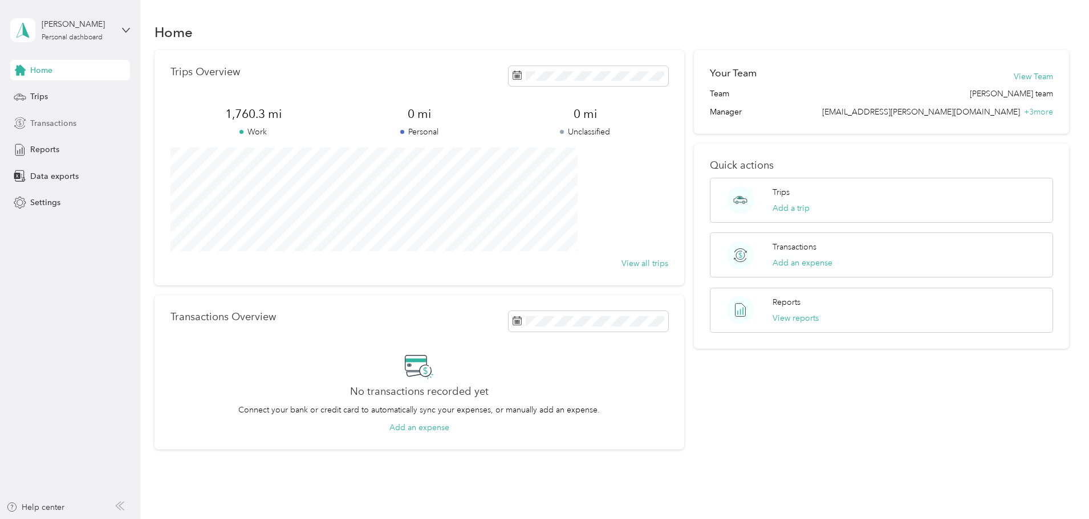
click at [50, 121] on span "Transactions" at bounding box center [53, 123] width 46 height 12
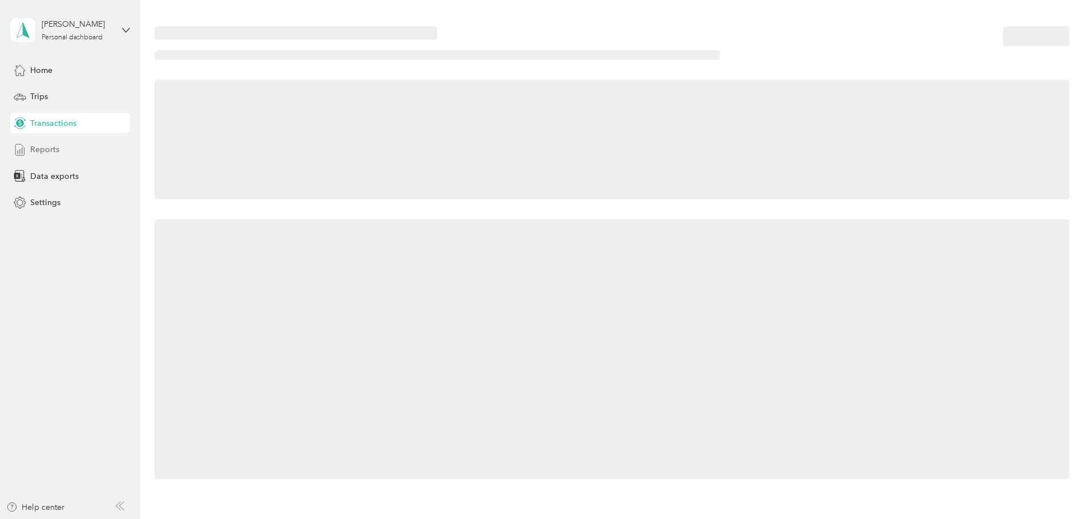
click at [50, 149] on span "Reports" at bounding box center [44, 150] width 29 height 12
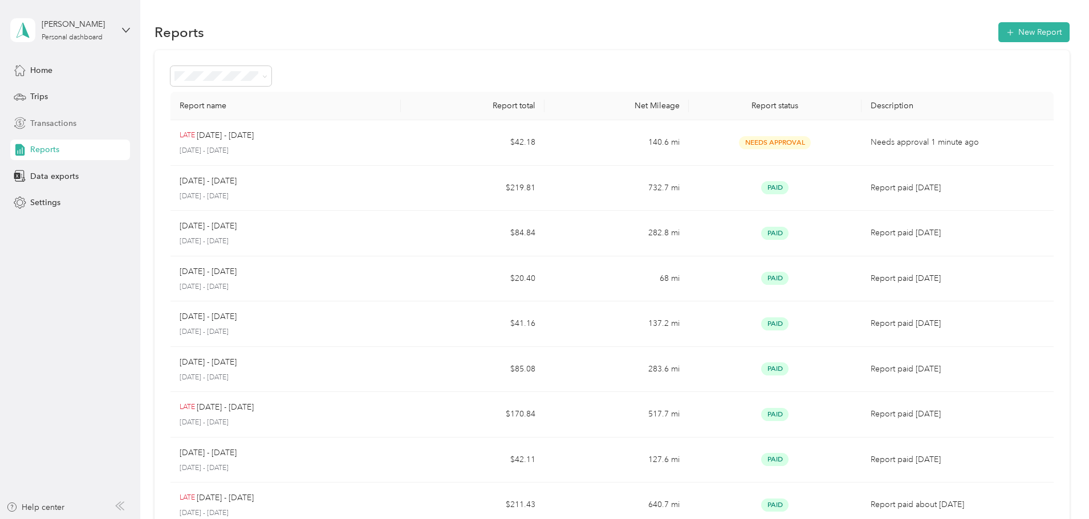
click at [82, 124] on div "Transactions" at bounding box center [70, 123] width 120 height 21
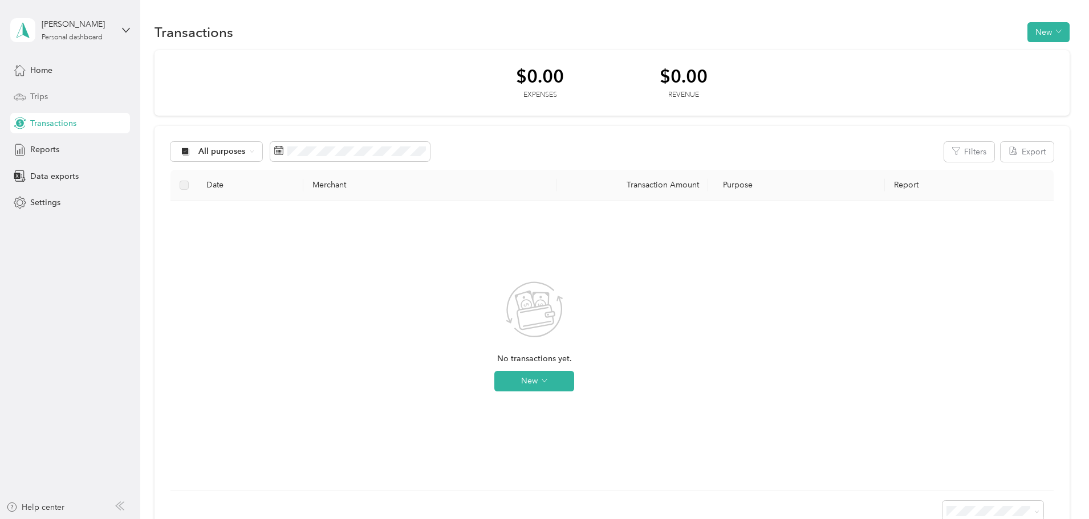
click at [55, 104] on div "Trips" at bounding box center [70, 97] width 120 height 21
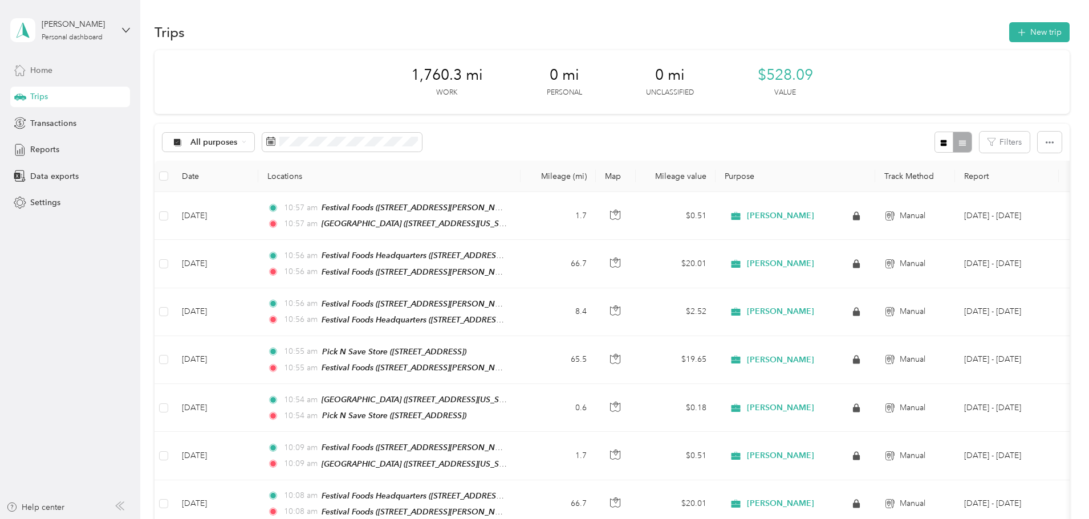
click at [55, 72] on div "Home" at bounding box center [70, 70] width 120 height 21
